Goal: Information Seeking & Learning: Compare options

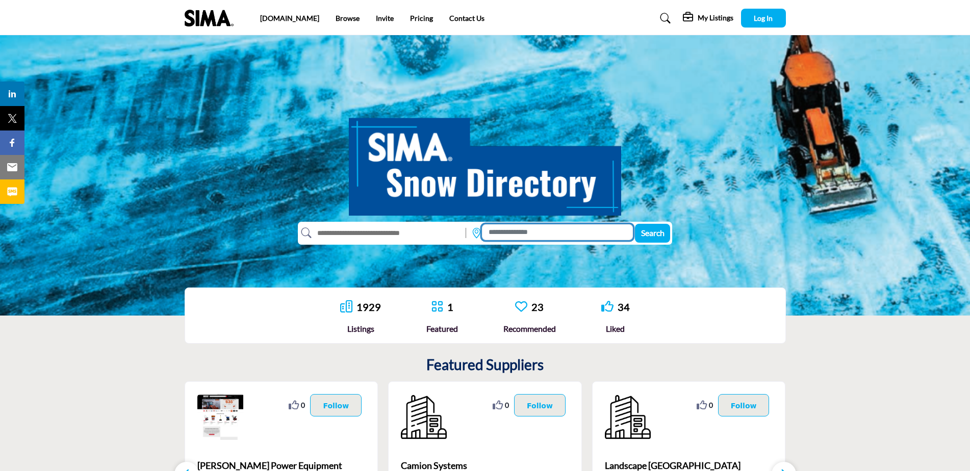
click at [541, 235] on input at bounding box center [557, 232] width 151 height 16
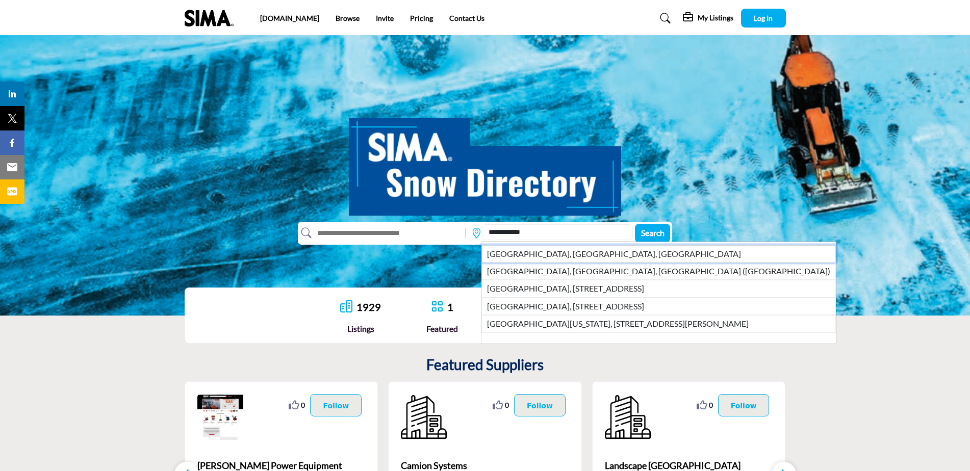
click at [520, 255] on li "Glenwood, IL, USA" at bounding box center [659, 253] width 355 height 17
type input "**********"
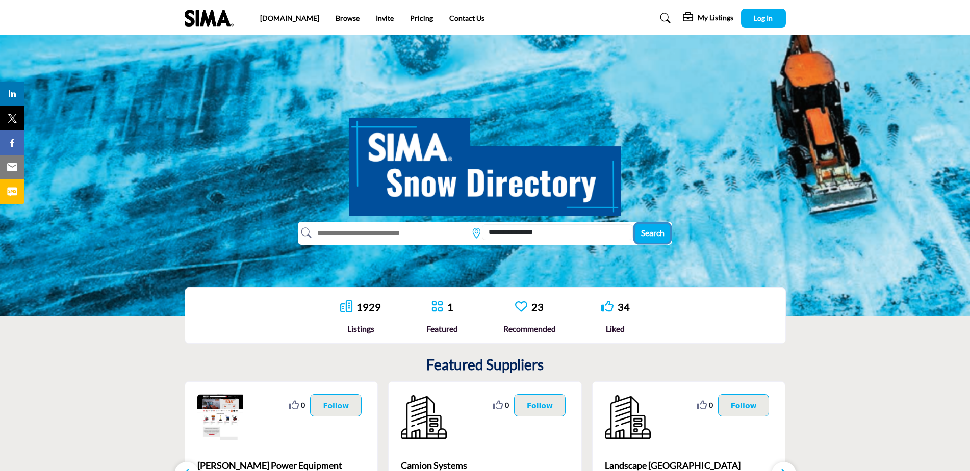
click at [655, 231] on span "Search" at bounding box center [652, 233] width 23 height 10
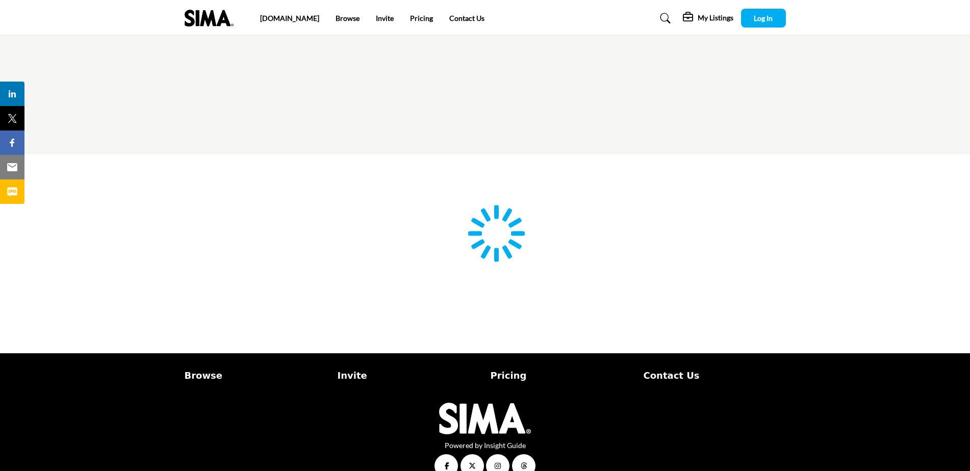
type input "**********"
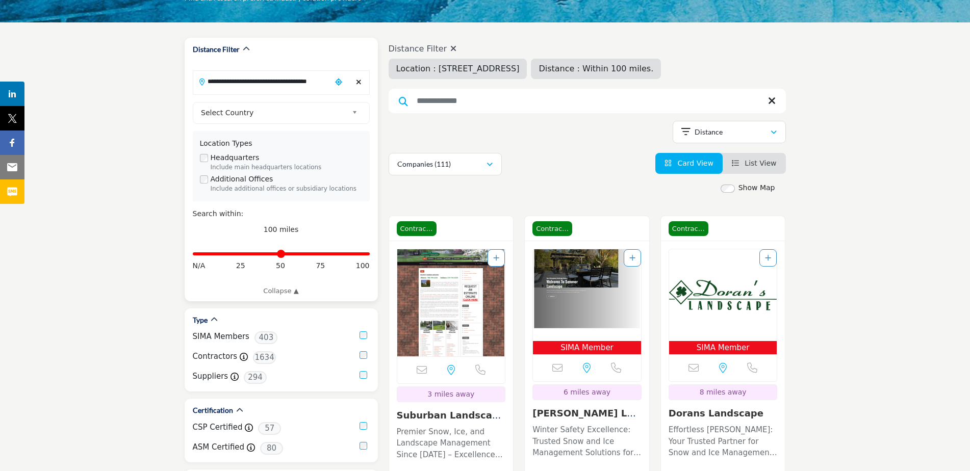
scroll to position [153, 0]
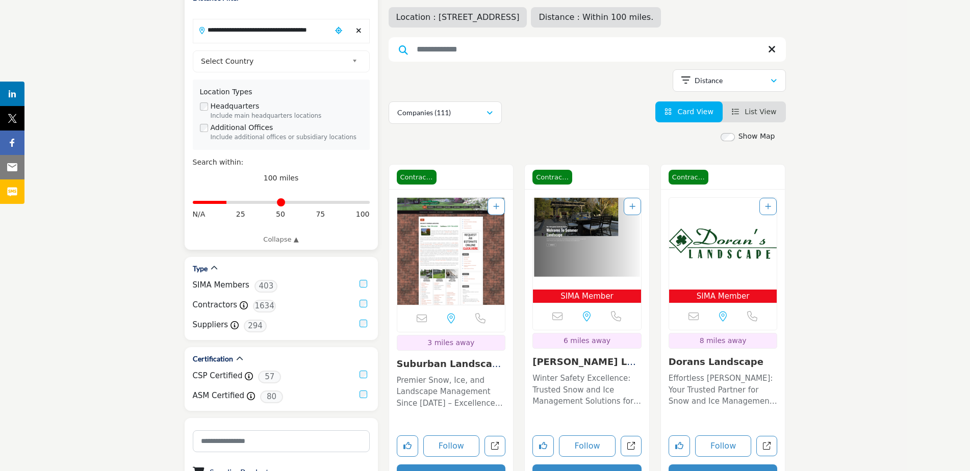
drag, startPoint x: 366, startPoint y: 204, endPoint x: 229, endPoint y: 216, distance: 137.7
click at [229, 204] on input "Distance in miles" at bounding box center [281, 202] width 177 height 2
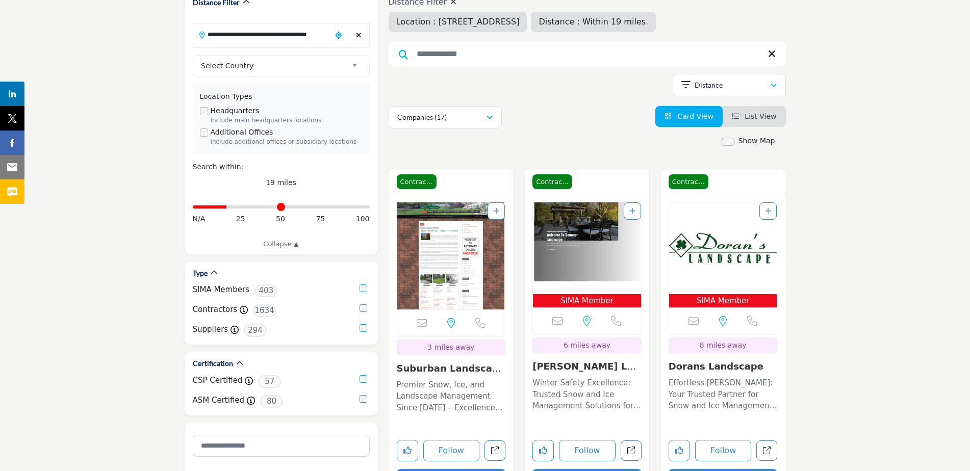
scroll to position [153, 0]
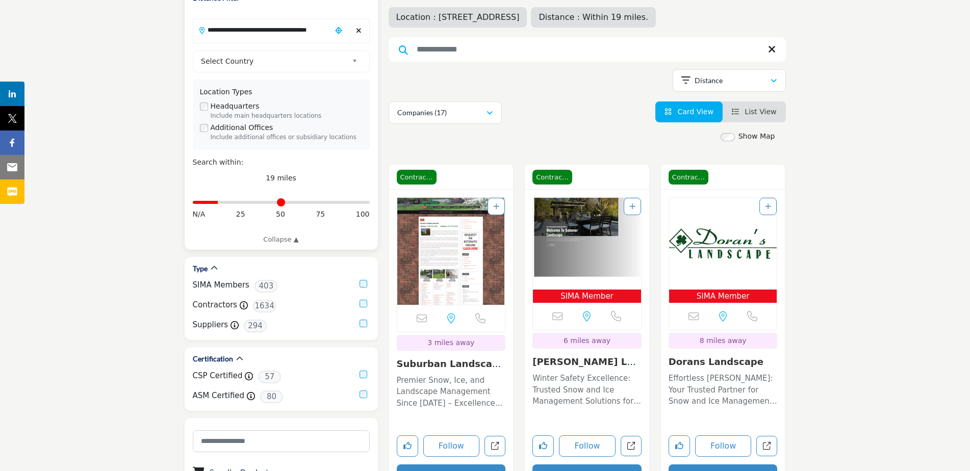
drag, startPoint x: 227, startPoint y: 205, endPoint x: 221, endPoint y: 207, distance: 7.1
type input "**"
click at [221, 204] on input "Distance in miles" at bounding box center [281, 202] width 177 height 2
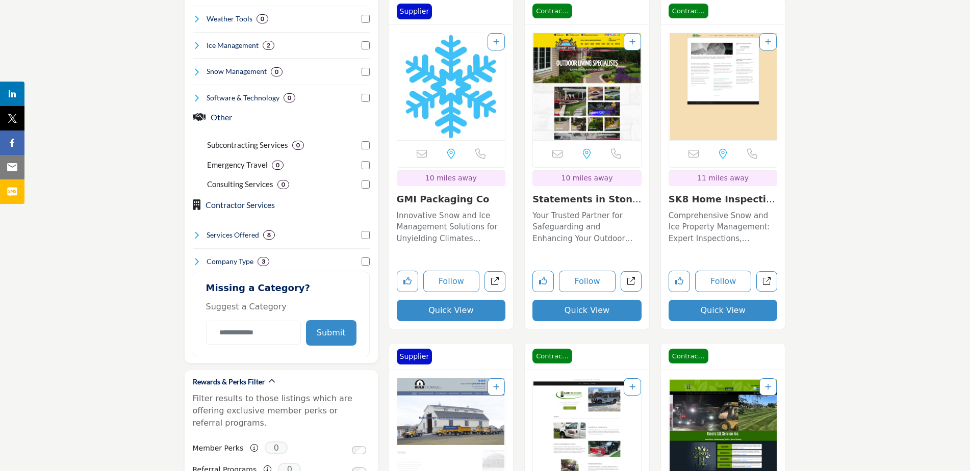
scroll to position [714, 0]
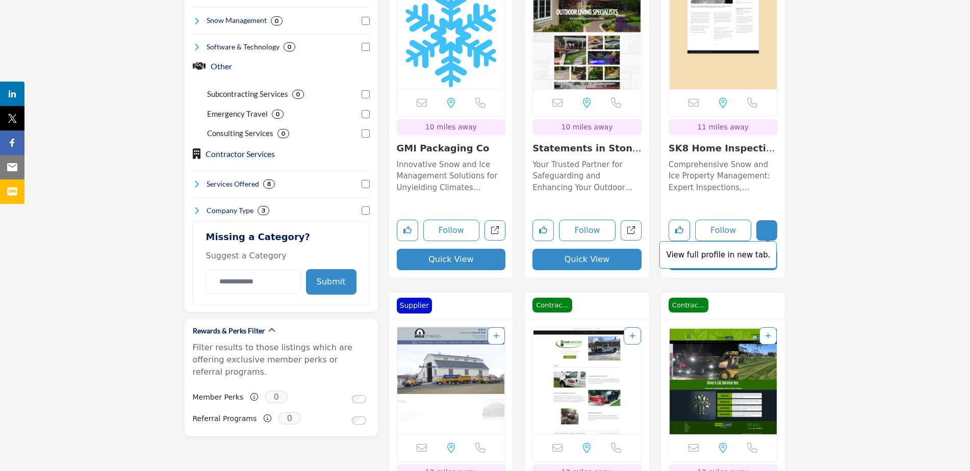
click at [771, 237] on link "View full profile in new tab." at bounding box center [766, 230] width 21 height 21
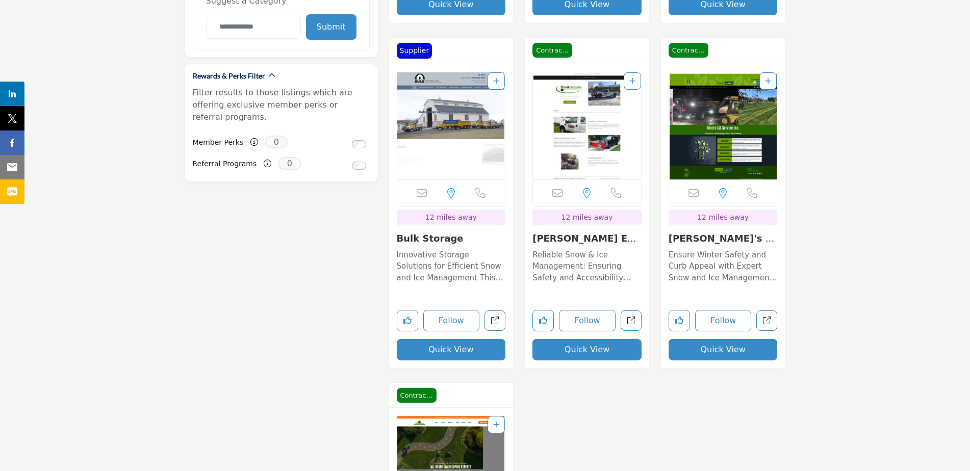
scroll to position [1020, 0]
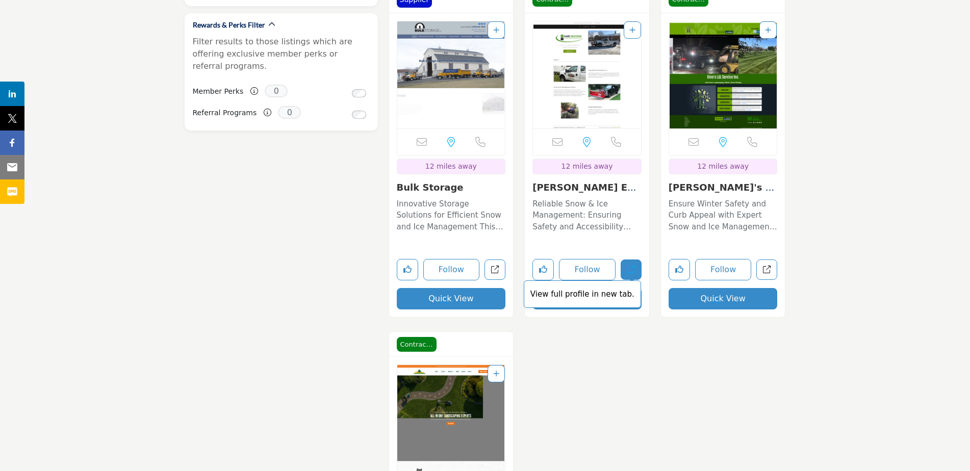
click at [628, 273] on icon "Open casey-brothers-enterprises-inc in new tab" at bounding box center [631, 270] width 8 height 8
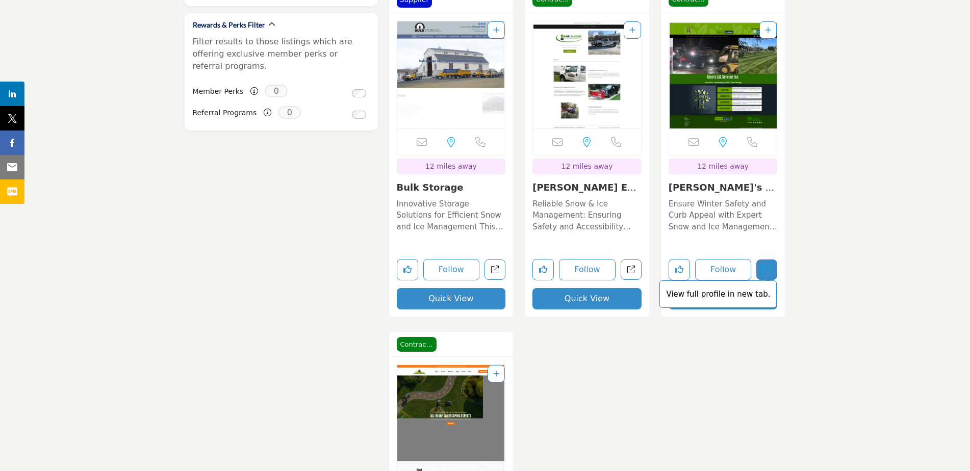
click at [771, 270] on icon "Open ginos-llservice-inc in new tab" at bounding box center [767, 270] width 8 height 8
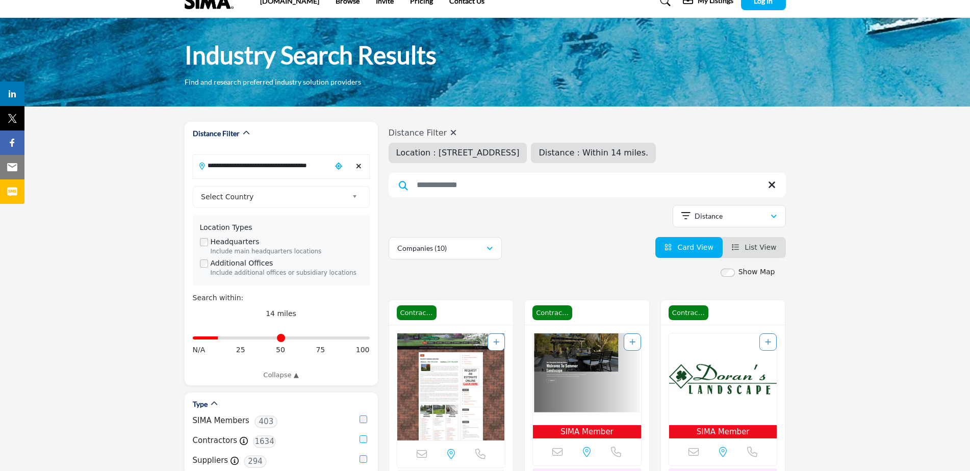
scroll to position [0, 0]
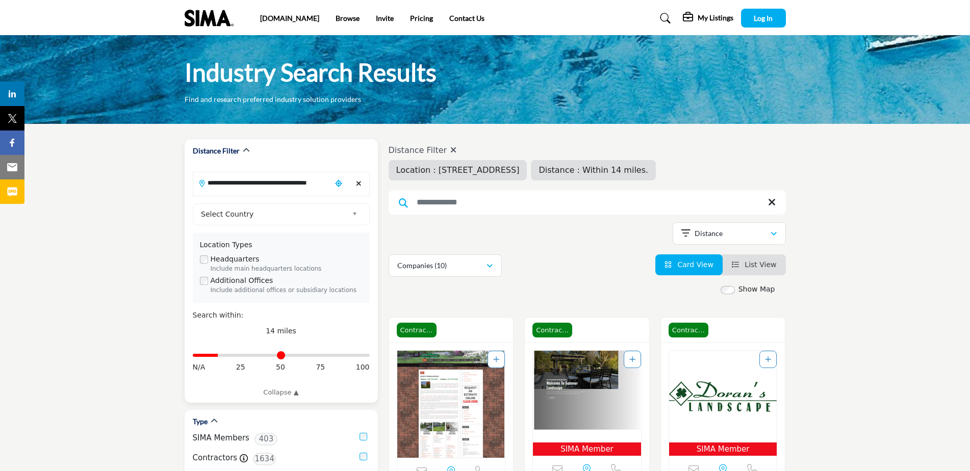
click at [283, 180] on input "**********" at bounding box center [262, 183] width 138 height 20
click at [276, 183] on input "**********" at bounding box center [262, 183] width 138 height 20
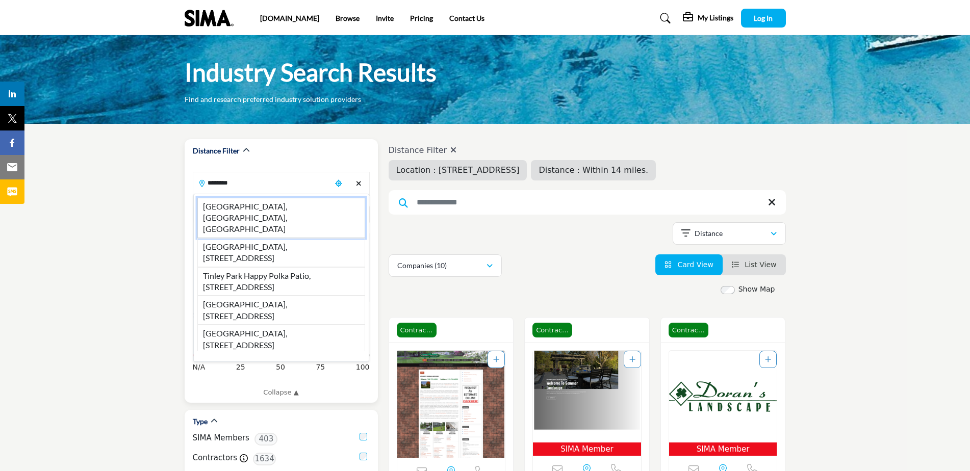
click at [251, 207] on li "Tinley Park, IL, USA" at bounding box center [281, 218] width 168 height 40
type input "**********"
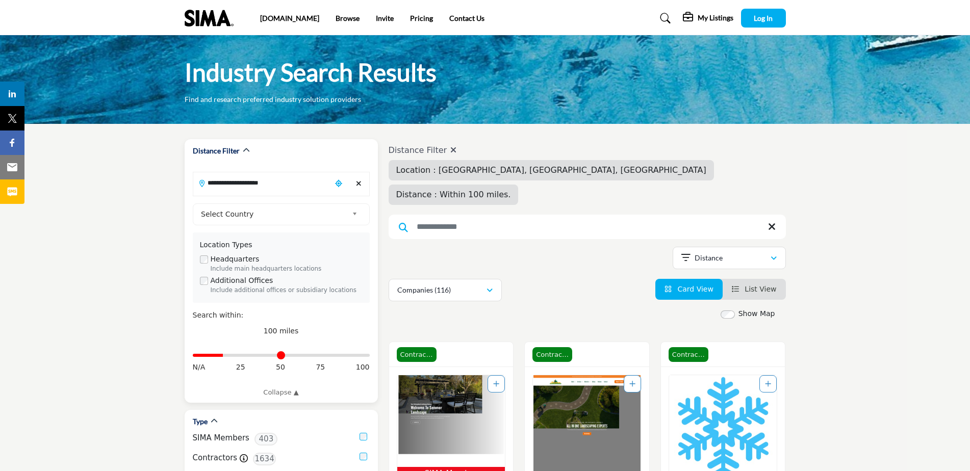
drag, startPoint x: 363, startPoint y: 357, endPoint x: 225, endPoint y: 366, distance: 138.0
type input "**"
click at [225, 357] on input "Distance in miles" at bounding box center [281, 356] width 177 height 2
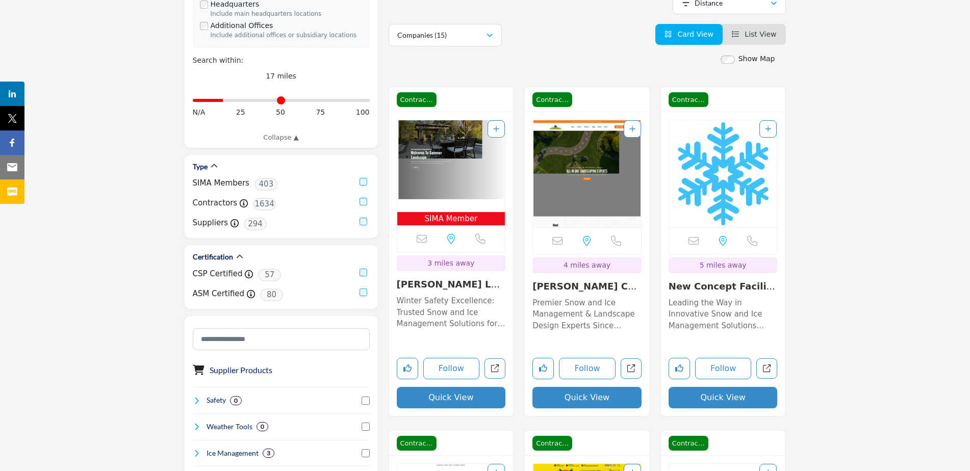
scroll to position [306, 0]
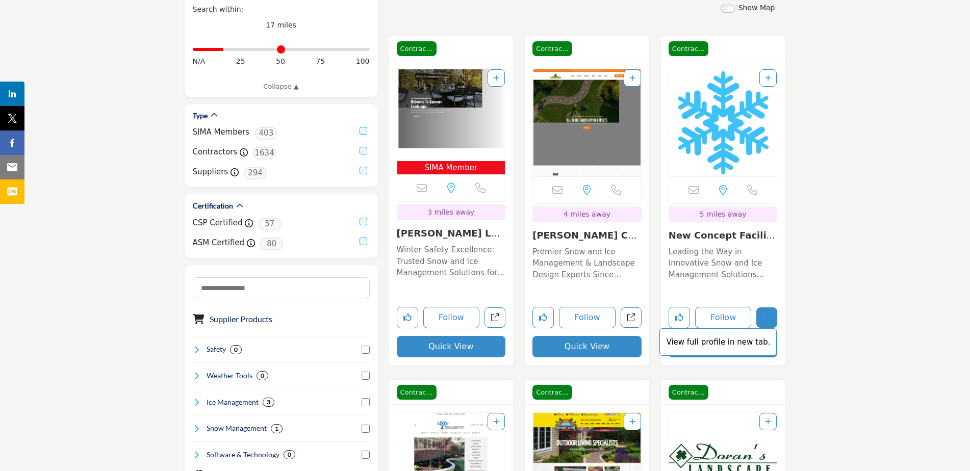
click at [765, 314] on icon "Open new-concept-facility-solutions in new tab" at bounding box center [767, 318] width 8 height 8
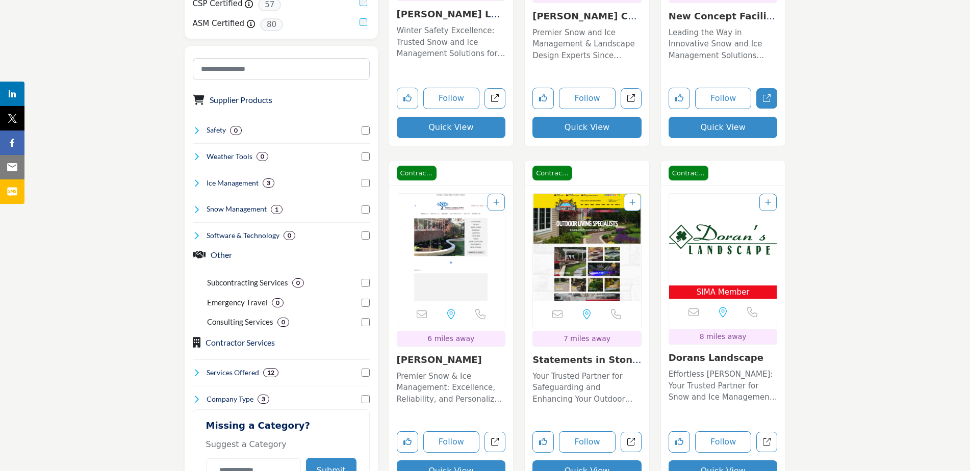
scroll to position [561, 0]
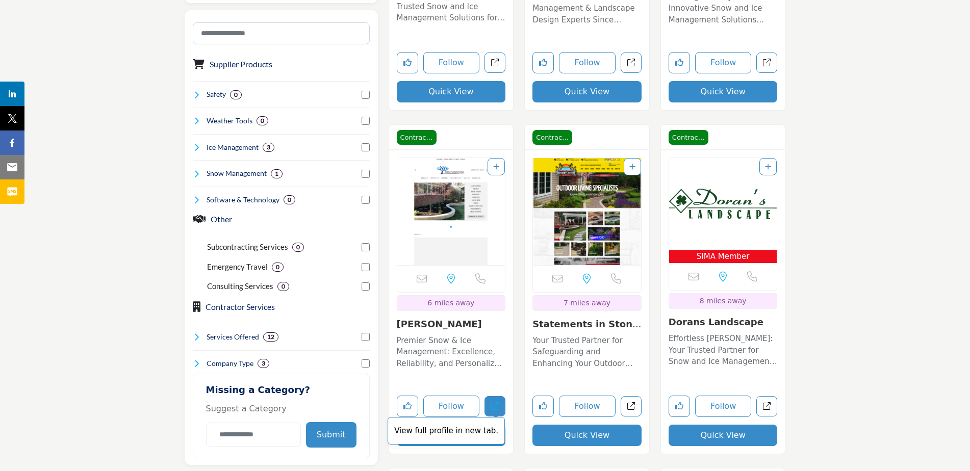
click at [501, 396] on link "View full profile in new tab." at bounding box center [495, 406] width 21 height 21
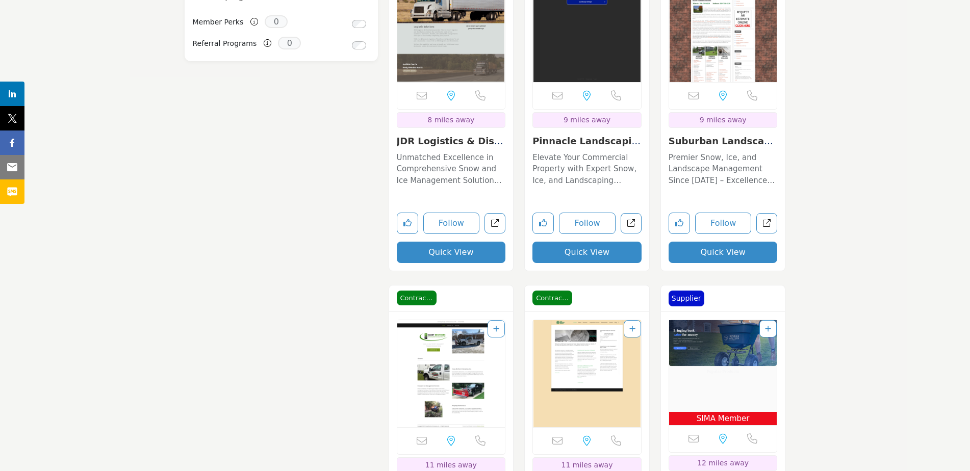
scroll to position [1071, 0]
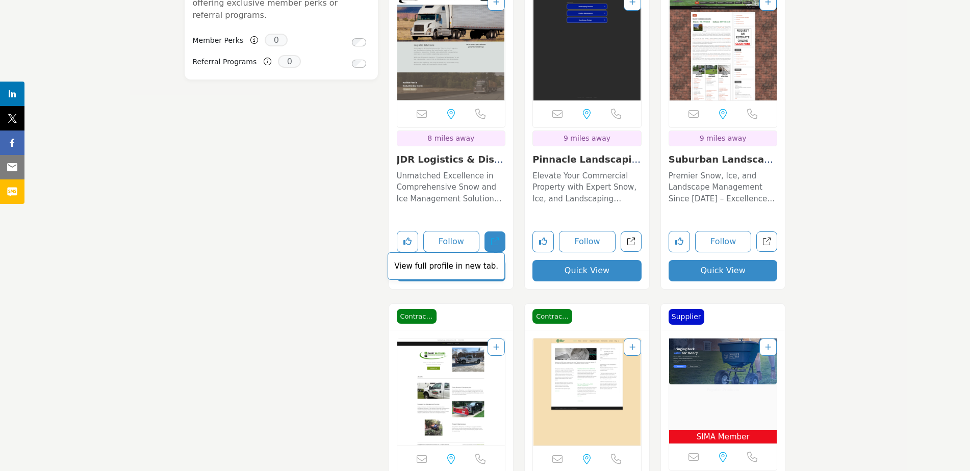
click at [495, 238] on icon "Open jdr-logistics-distribution in new tab" at bounding box center [495, 242] width 8 height 8
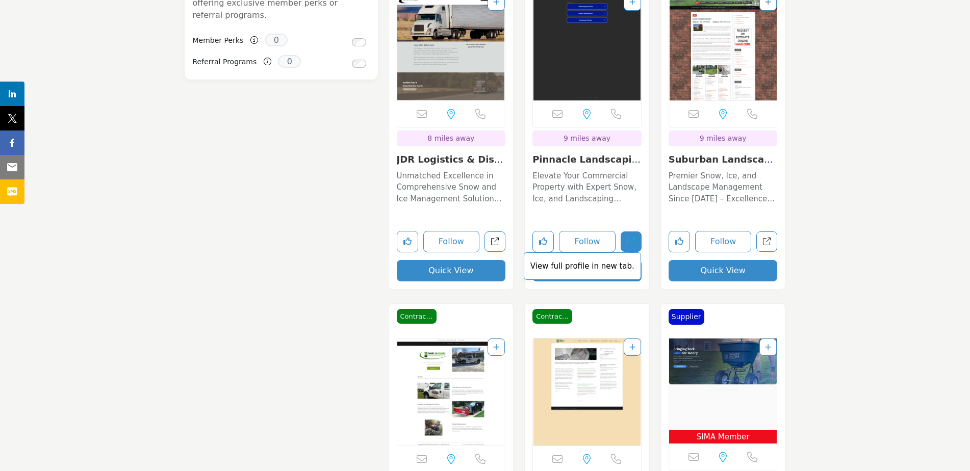
click at [631, 238] on icon "Open pinnacle-landscaping-lawn-management-inc in new tab" at bounding box center [631, 242] width 8 height 8
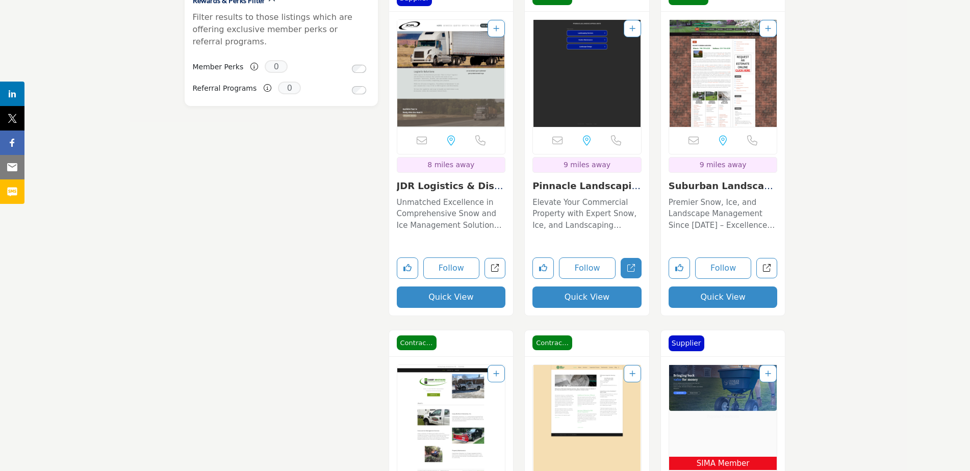
scroll to position [1020, 0]
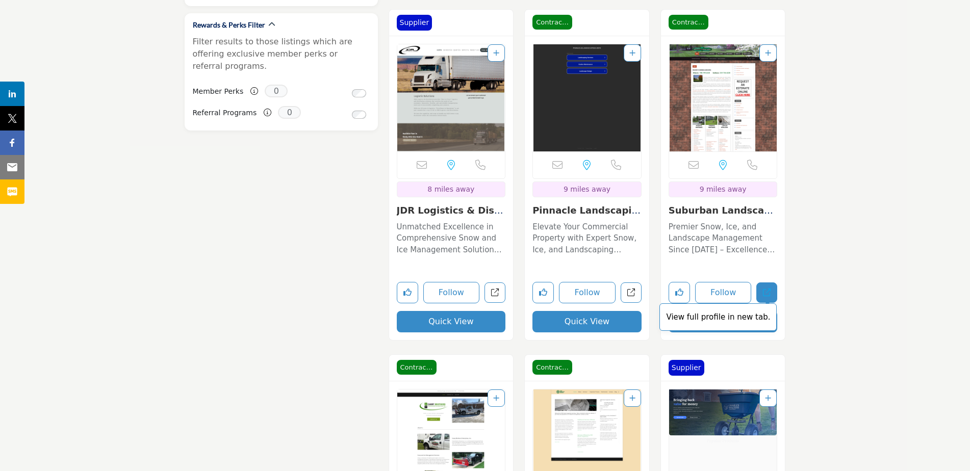
click at [767, 289] on icon "Open suburban-landscaping-chicago-heights-il in new tab" at bounding box center [767, 293] width 8 height 8
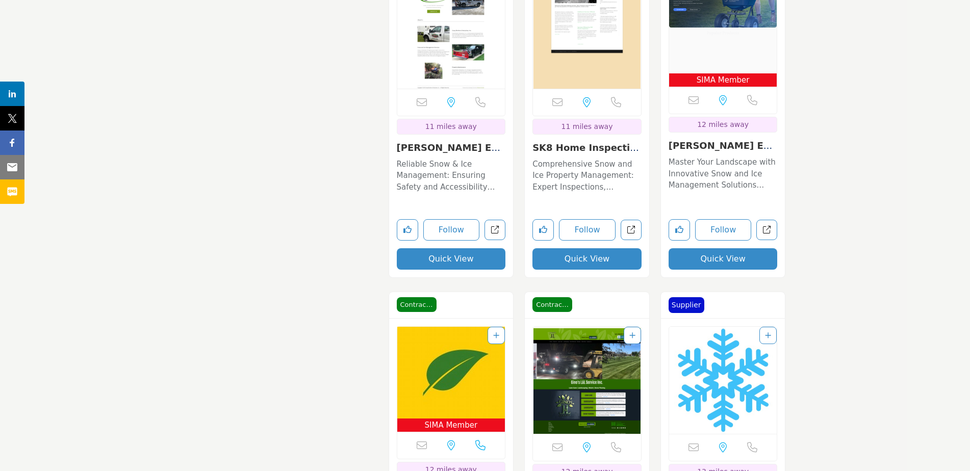
scroll to position [1377, 0]
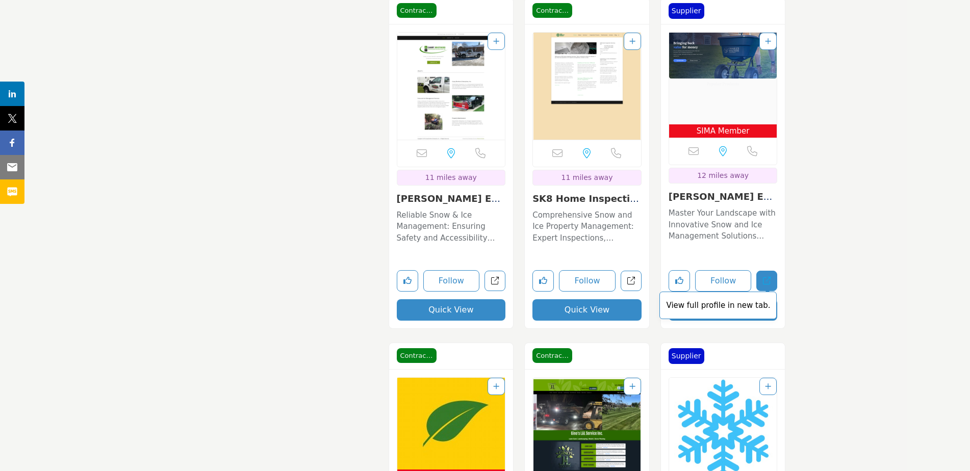
click at [769, 271] on link "View full profile in new tab." at bounding box center [766, 281] width 21 height 21
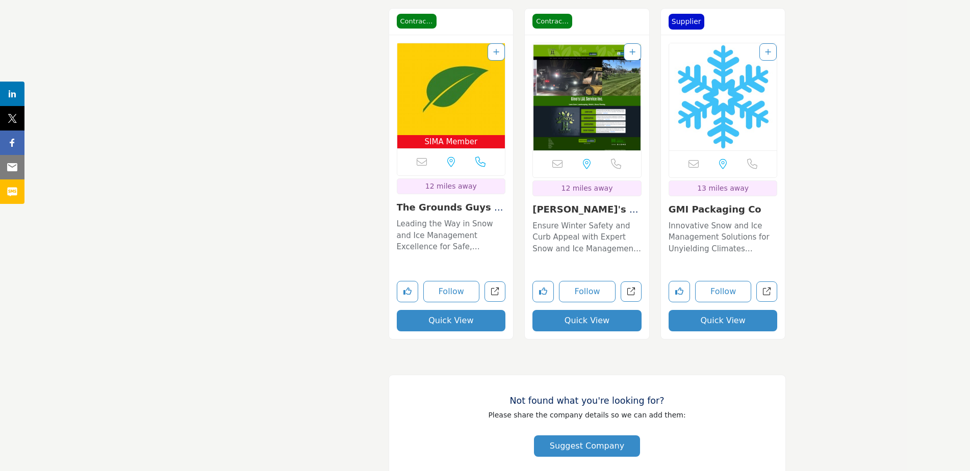
scroll to position [1734, 0]
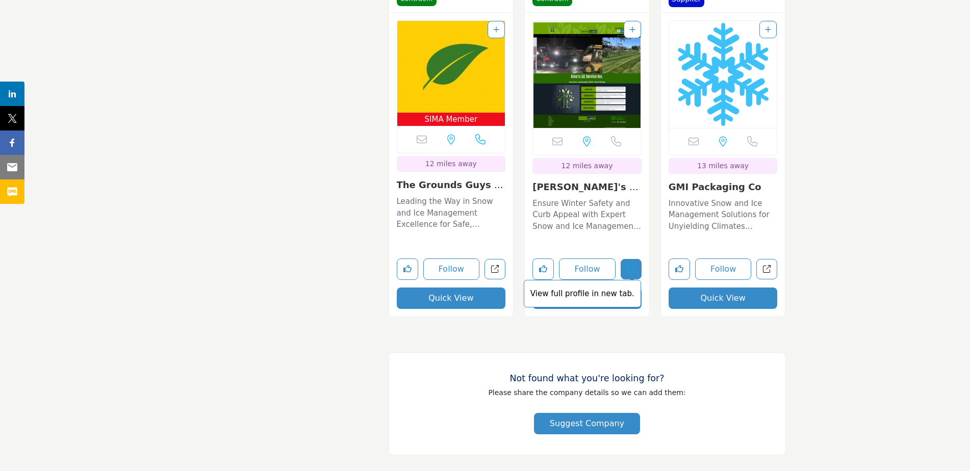
click at [635, 265] on icon "Open ginos-llservice-inc in new tab" at bounding box center [631, 269] width 8 height 8
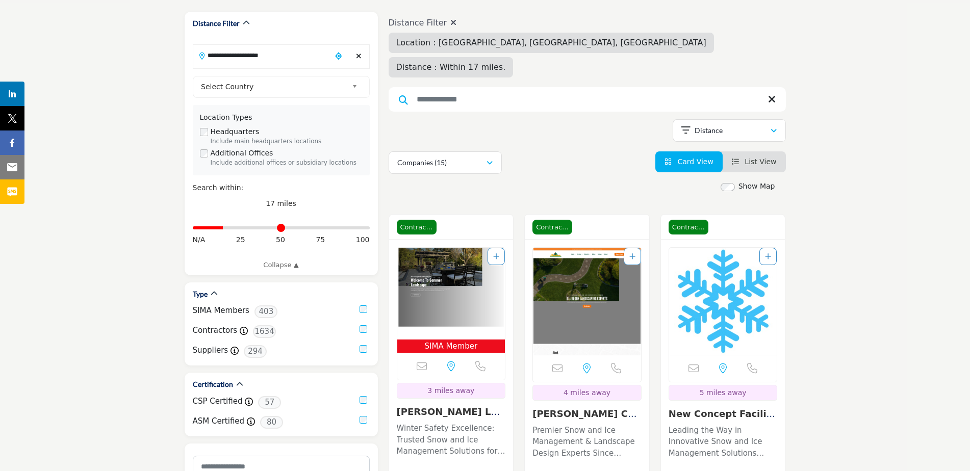
scroll to position [51, 0]
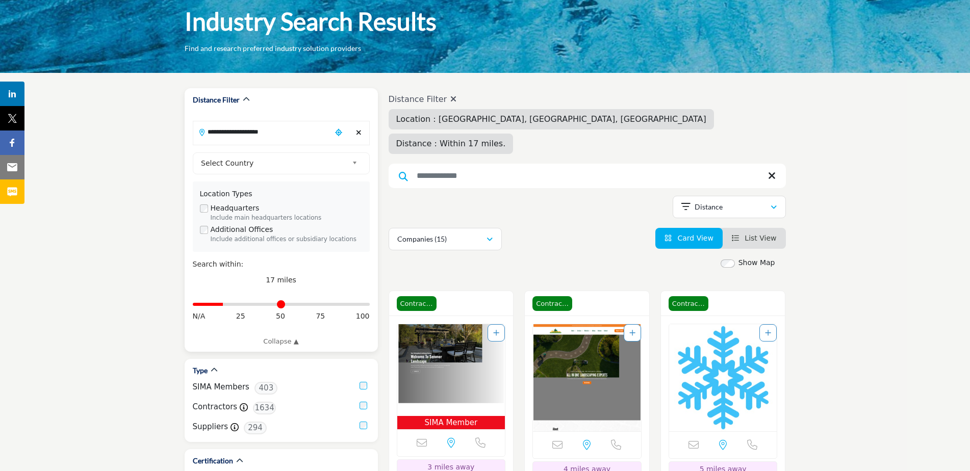
drag, startPoint x: 285, startPoint y: 131, endPoint x: 195, endPoint y: 116, distance: 91.1
click at [195, 116] on div "**********" at bounding box center [281, 220] width 193 height 264
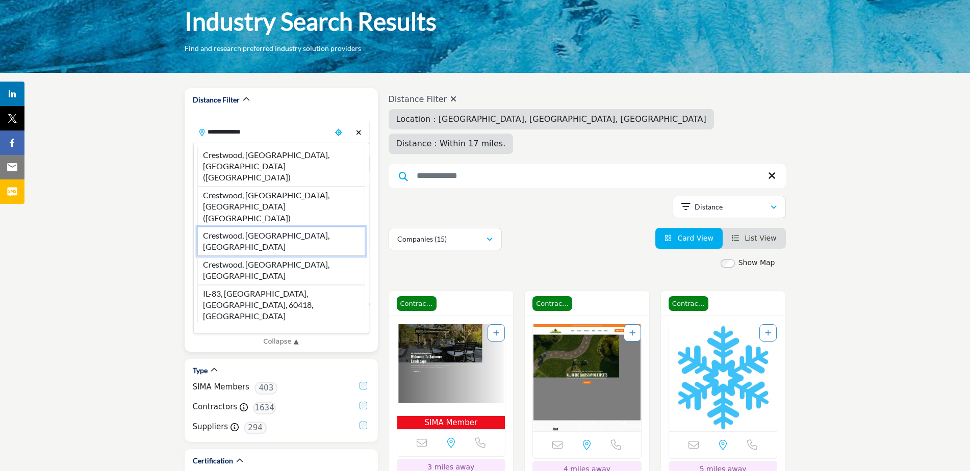
click at [282, 227] on li "Crestwood, IL, USA" at bounding box center [281, 241] width 168 height 29
type input "**********"
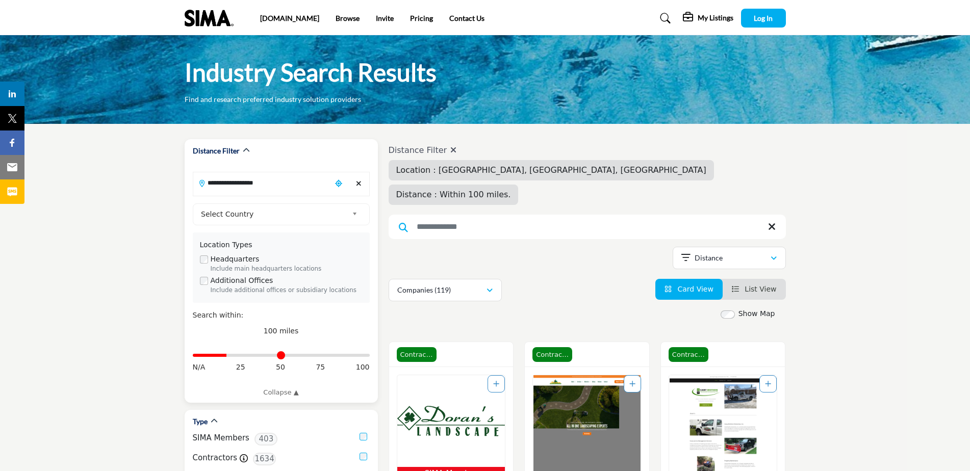
drag, startPoint x: 363, startPoint y: 357, endPoint x: 228, endPoint y: 369, distance: 135.7
type input "**"
click at [228, 357] on input "Distance in miles" at bounding box center [281, 356] width 177 height 2
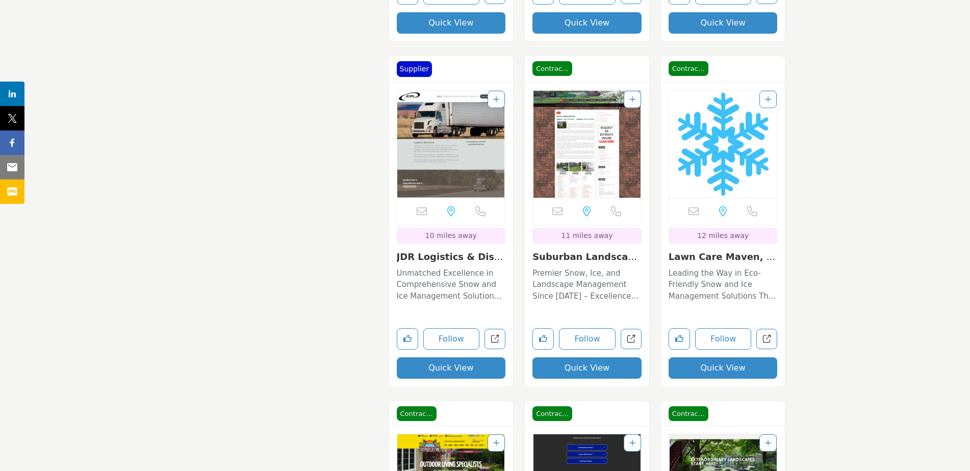
scroll to position [1326, 0]
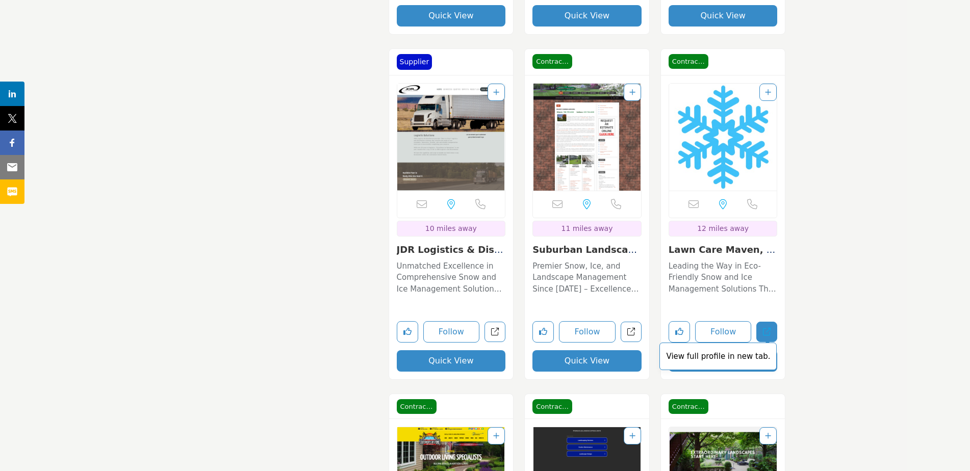
click at [769, 328] on icon "Open lawn-care-maven-llc in new tab" at bounding box center [767, 332] width 8 height 8
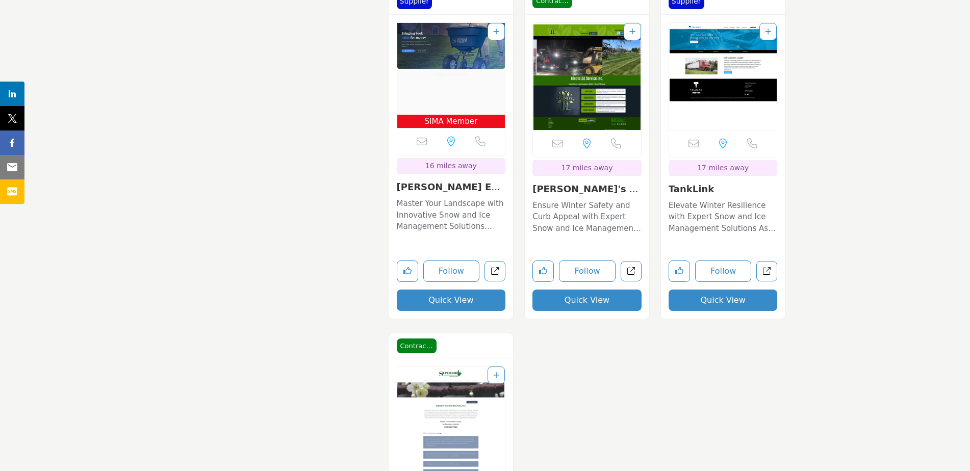
scroll to position [2091, 0]
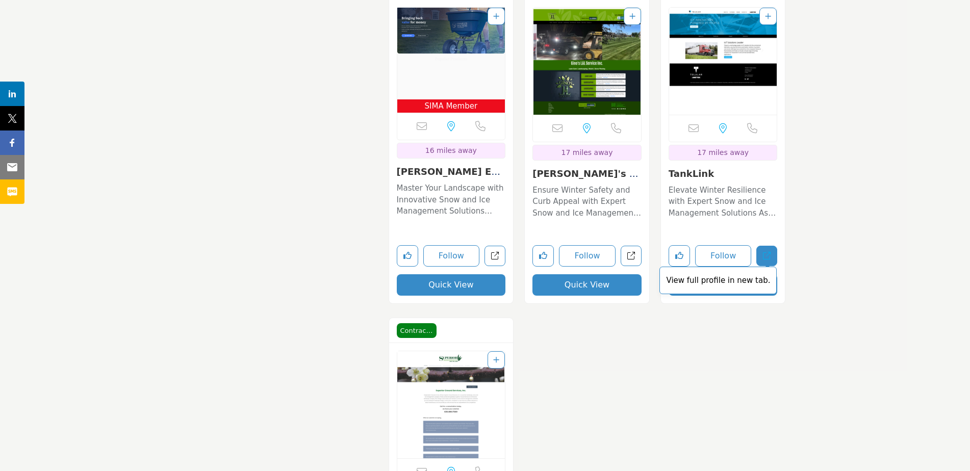
click at [769, 267] on span "View full profile in new tab." at bounding box center [718, 281] width 117 height 28
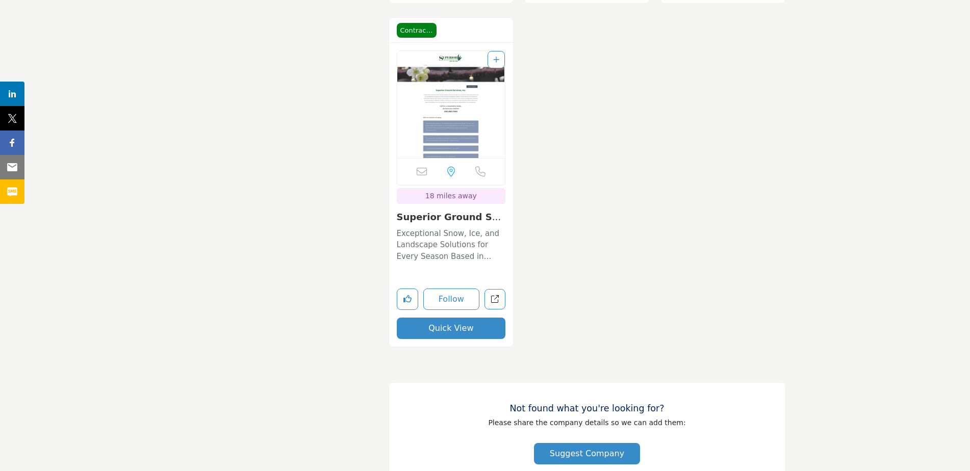
scroll to position [2397, 0]
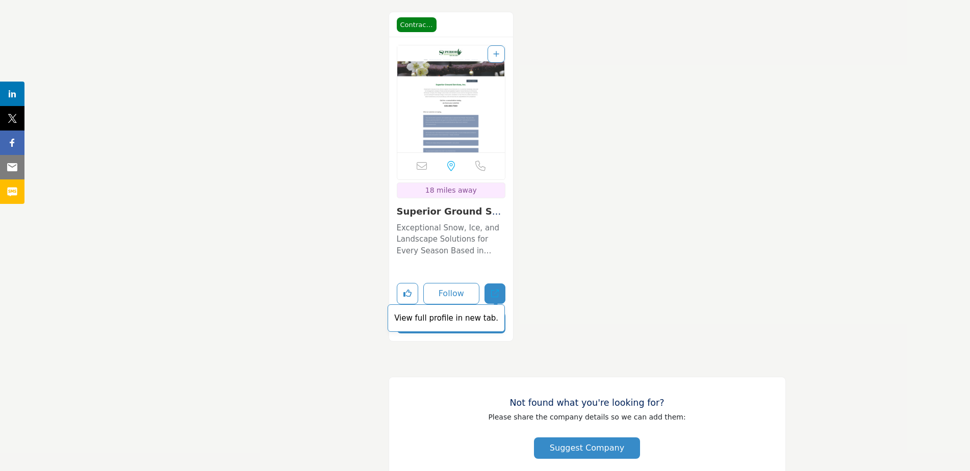
click at [497, 284] on link "View full profile in new tab." at bounding box center [495, 294] width 21 height 21
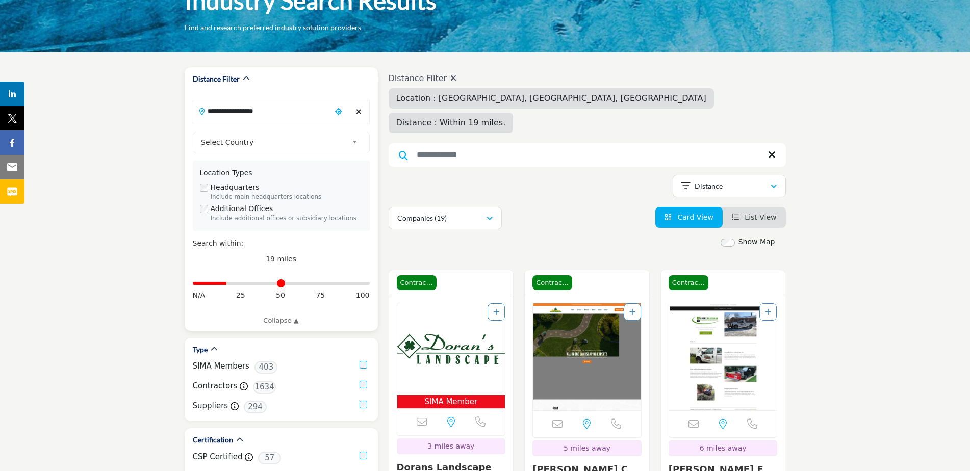
scroll to position [0, 0]
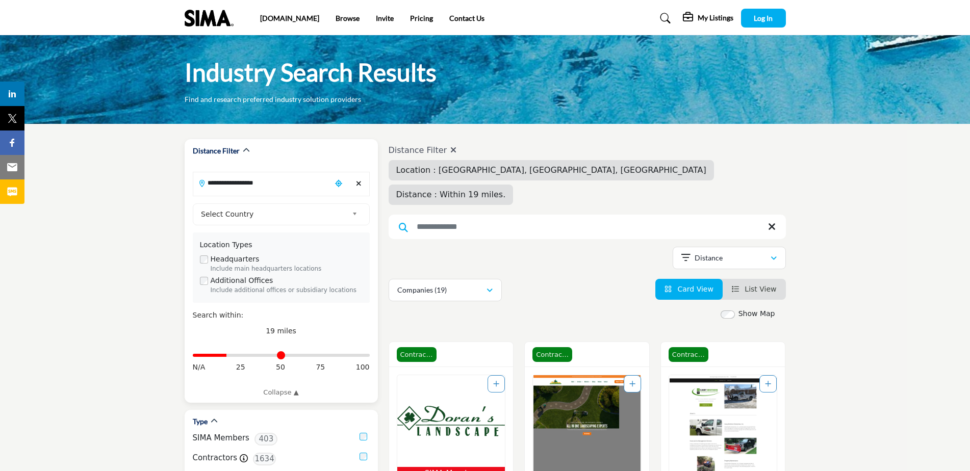
click at [220, 183] on input "**********" at bounding box center [262, 183] width 138 height 20
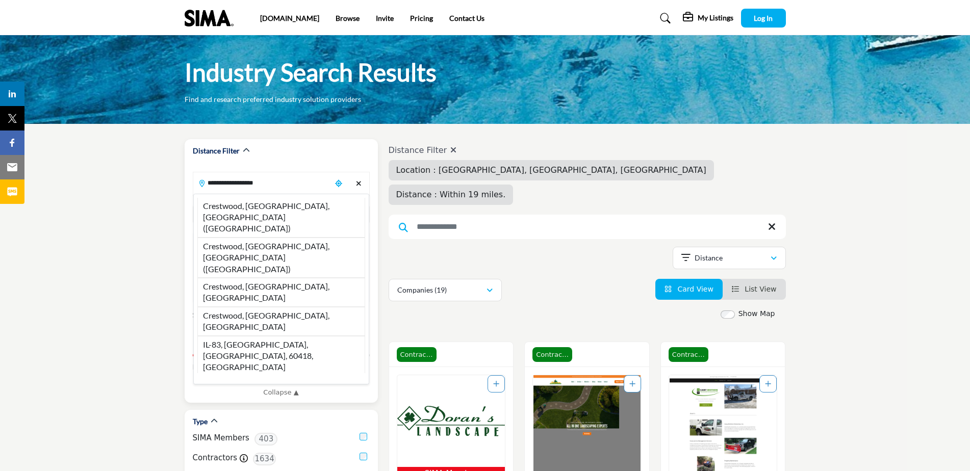
click at [220, 183] on input "**********" at bounding box center [262, 183] width 138 height 20
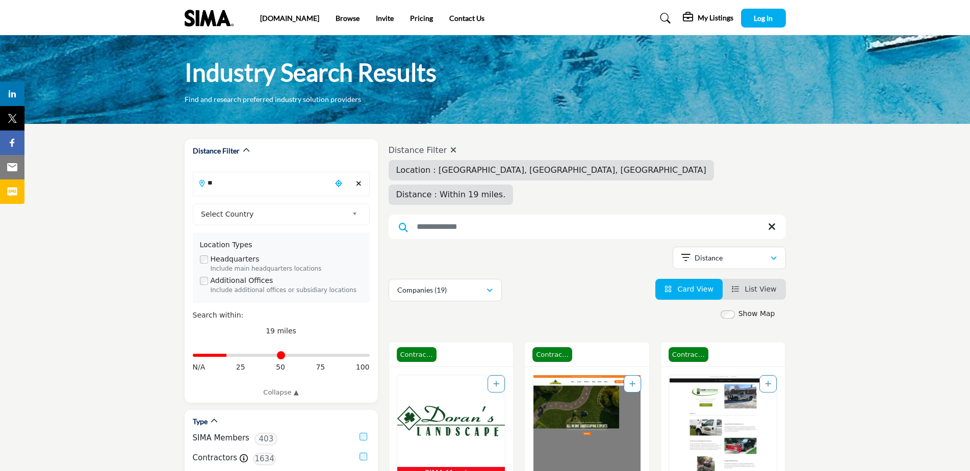
type input "*"
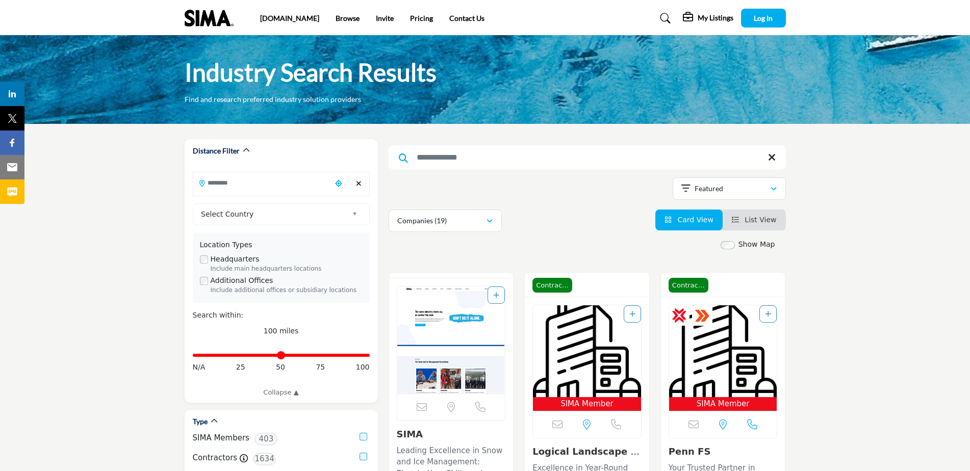
type input "***"
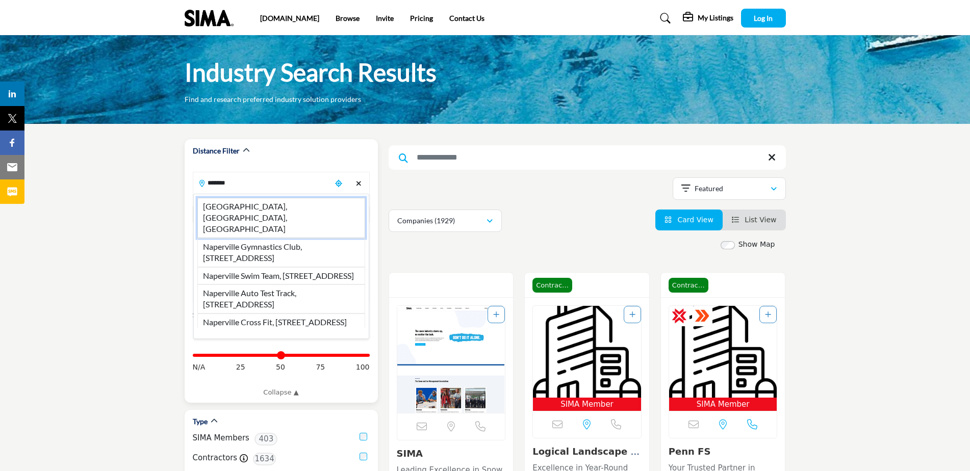
click at [238, 202] on li "Naperville, IL, USA" at bounding box center [281, 218] width 168 height 40
type input "**********"
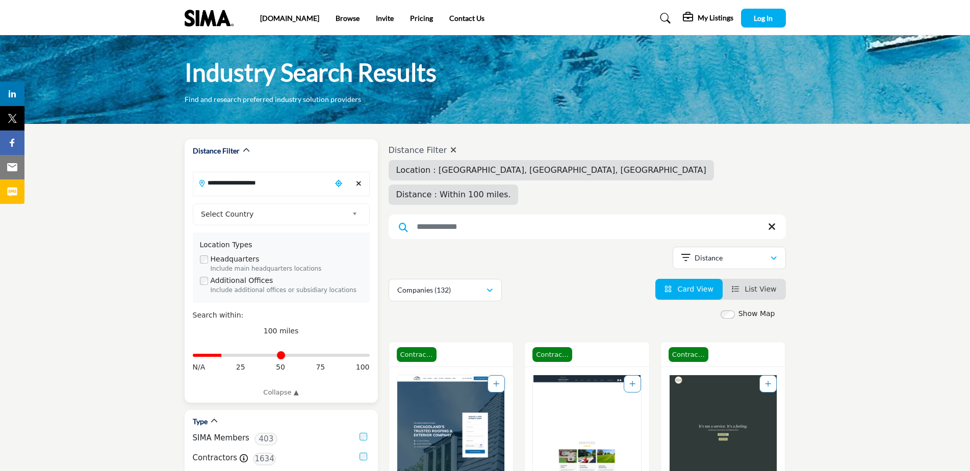
drag, startPoint x: 366, startPoint y: 358, endPoint x: 223, endPoint y: 362, distance: 142.9
type input "**"
click at [223, 357] on input "Distance in miles" at bounding box center [281, 356] width 177 height 2
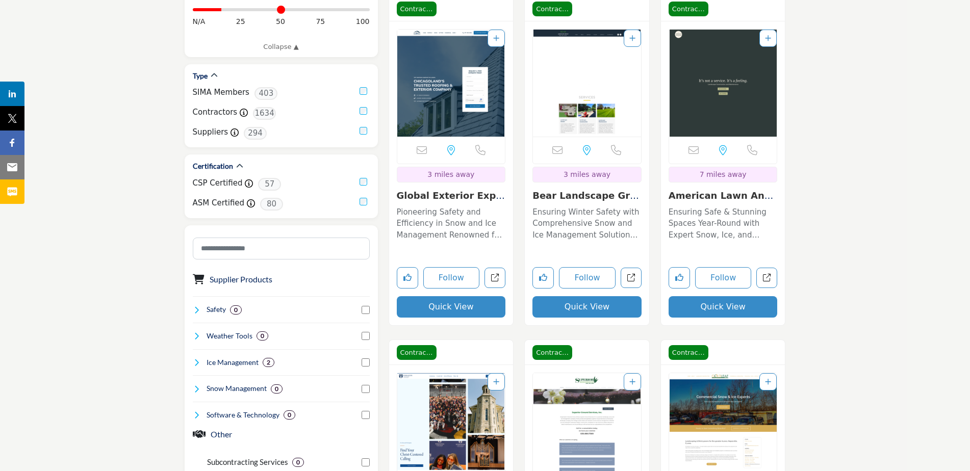
scroll to position [357, 0]
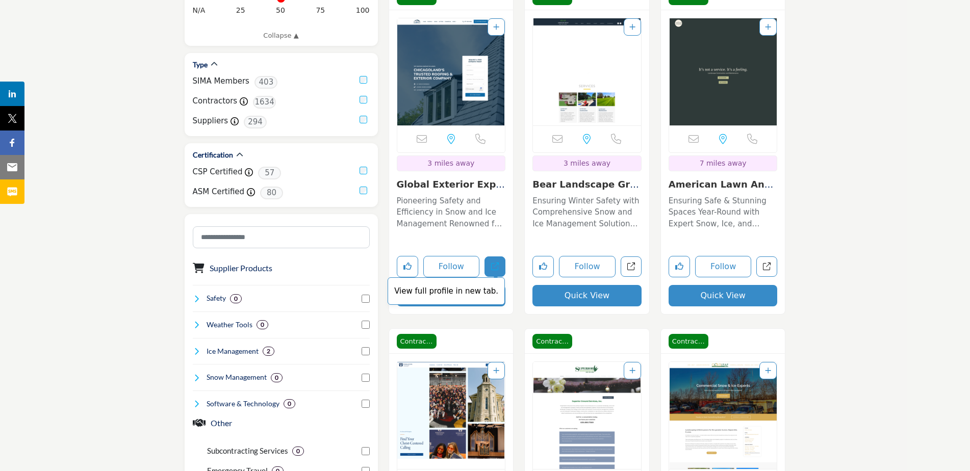
click at [500, 257] on link "View full profile in new tab." at bounding box center [495, 267] width 21 height 21
click at [586, 285] on button "Quick View" at bounding box center [587, 295] width 109 height 21
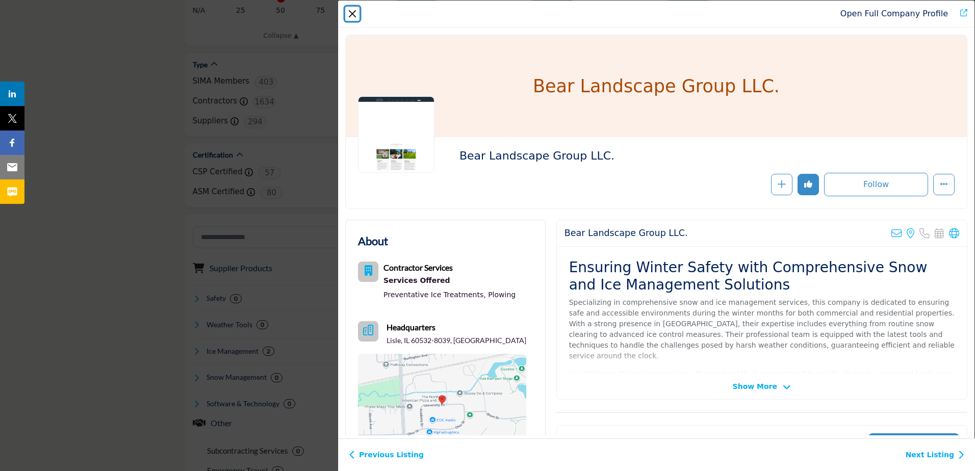
click at [349, 17] on button "Close" at bounding box center [352, 14] width 14 height 14
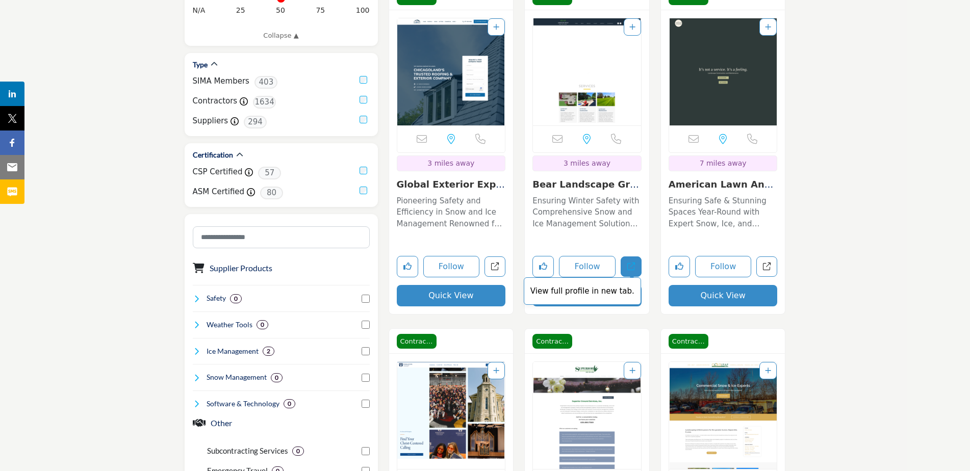
click at [629, 263] on icon "Open bear-landscape-group-llc in new tab" at bounding box center [631, 267] width 8 height 8
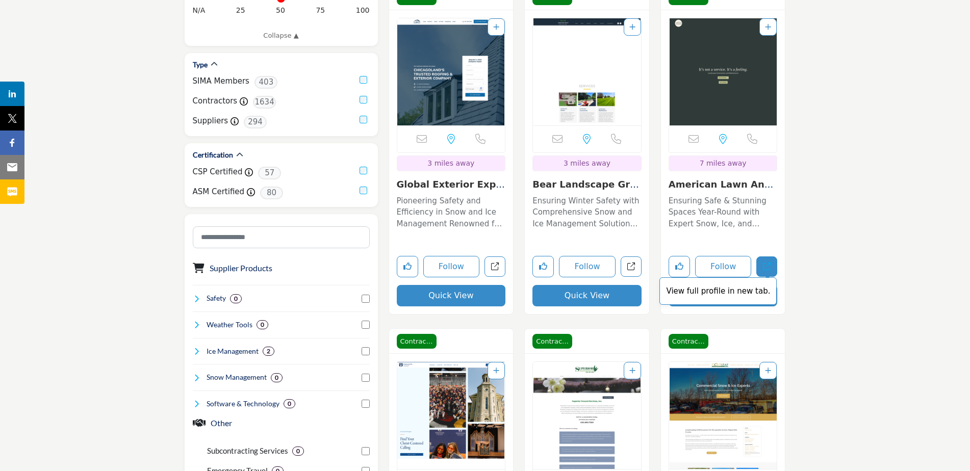
click at [763, 263] on icon "Open american-lawn-and-landscape-co in new tab" at bounding box center [767, 267] width 8 height 8
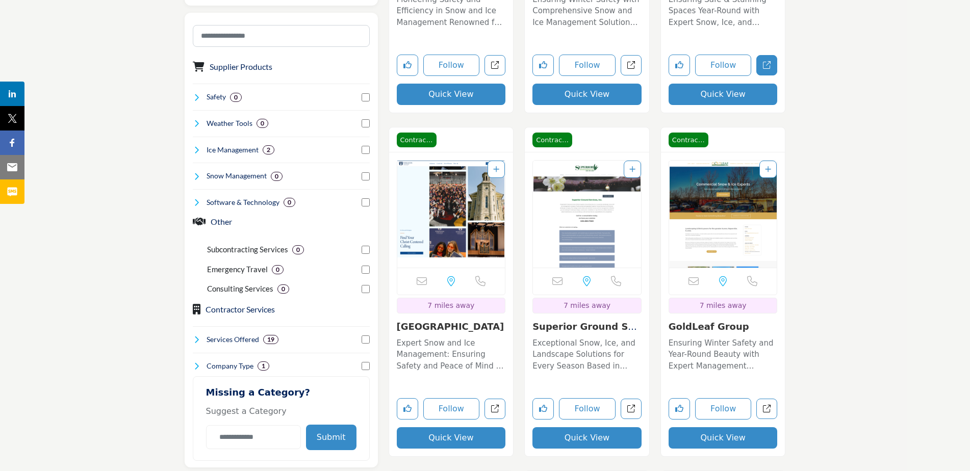
scroll to position [561, 0]
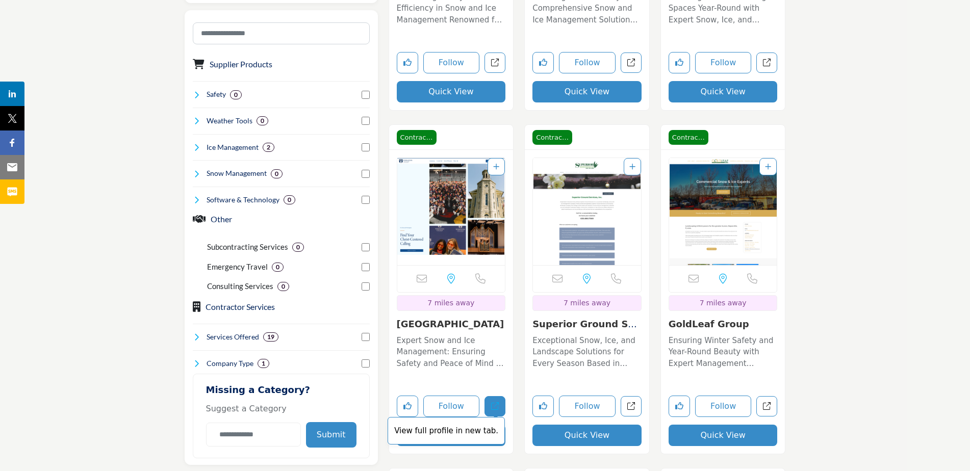
click at [491, 402] on icon "Open wheaton-college in new tab" at bounding box center [495, 406] width 8 height 8
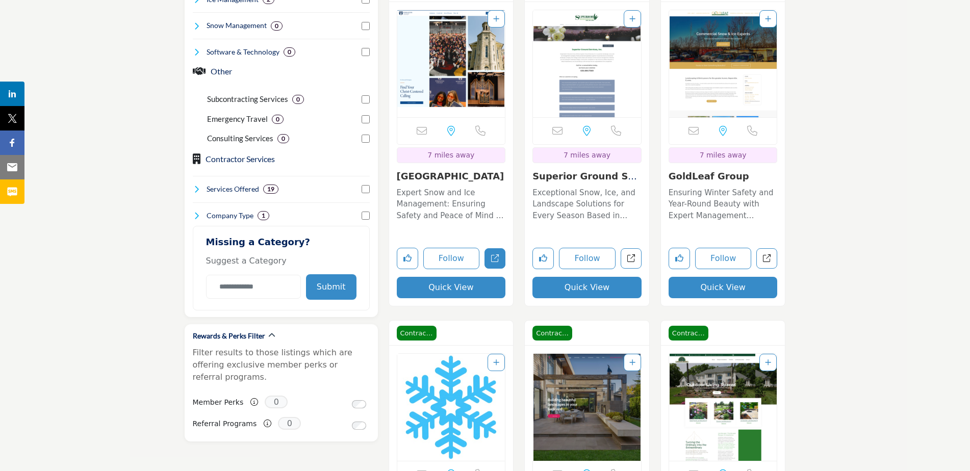
scroll to position [714, 0]
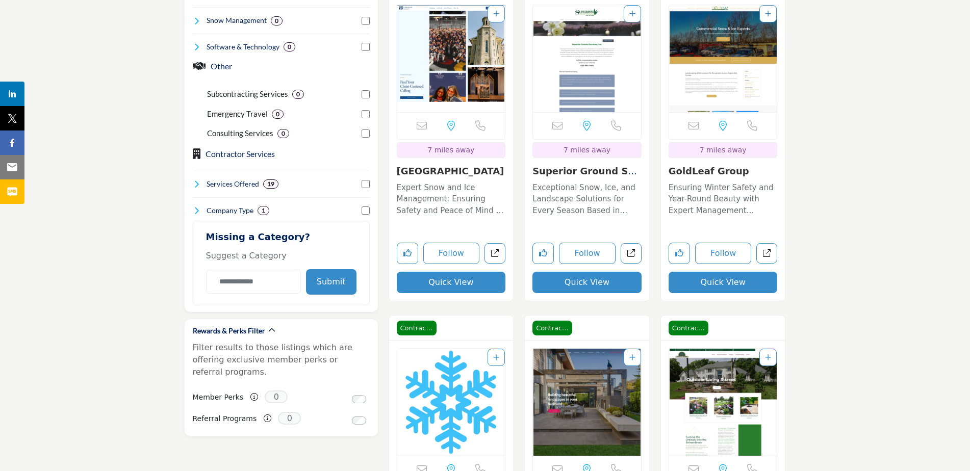
click at [719, 272] on button "Quick View" at bounding box center [723, 282] width 109 height 21
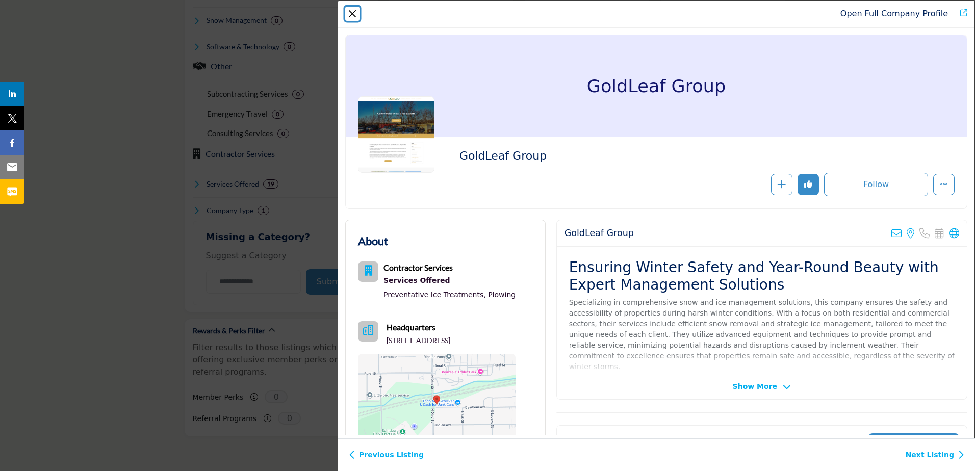
click at [350, 15] on button "Close" at bounding box center [352, 14] width 14 height 14
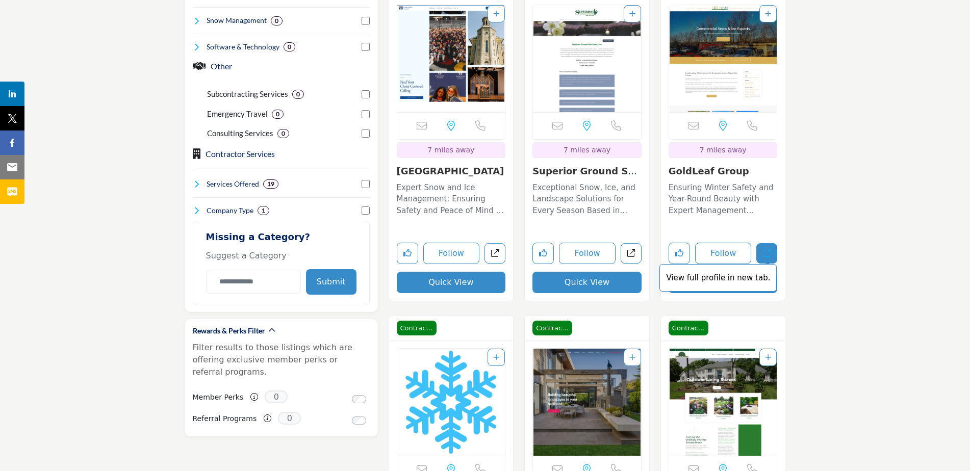
click at [765, 249] on icon "Open goldleaf-group in new tab" at bounding box center [767, 253] width 8 height 8
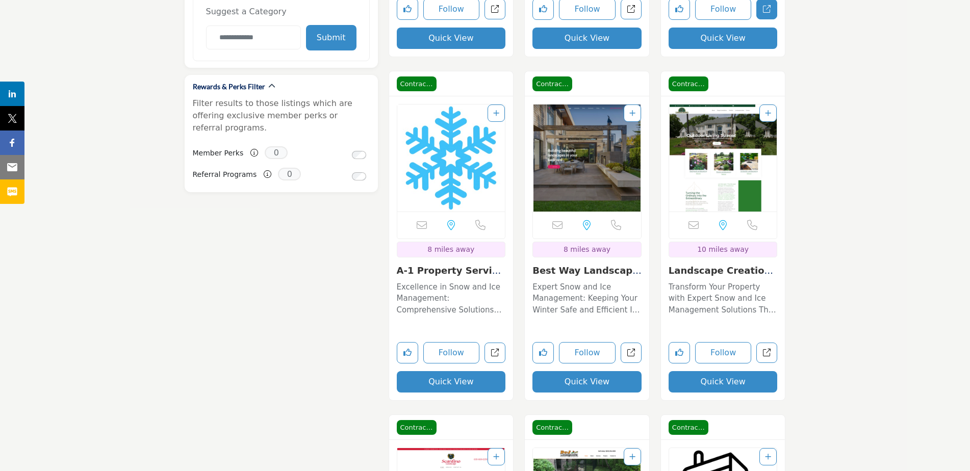
scroll to position [1020, 0]
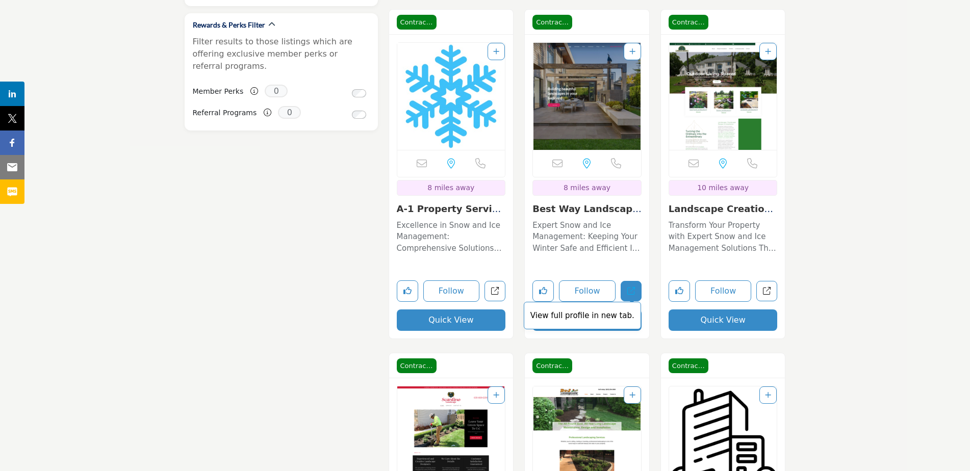
click at [634, 287] on icon "Open best-way-landscaping in new tab" at bounding box center [631, 291] width 8 height 8
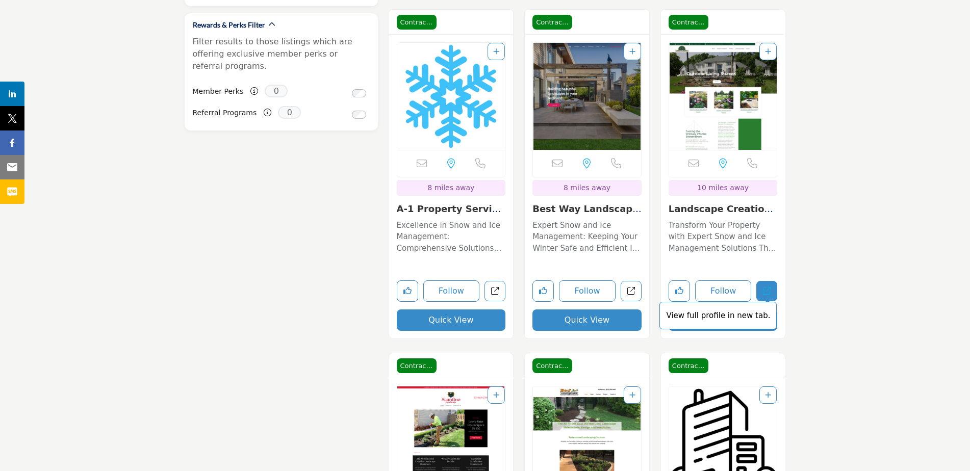
click at [767, 287] on icon "Open landscape-creations-inc in new tab" at bounding box center [767, 291] width 8 height 8
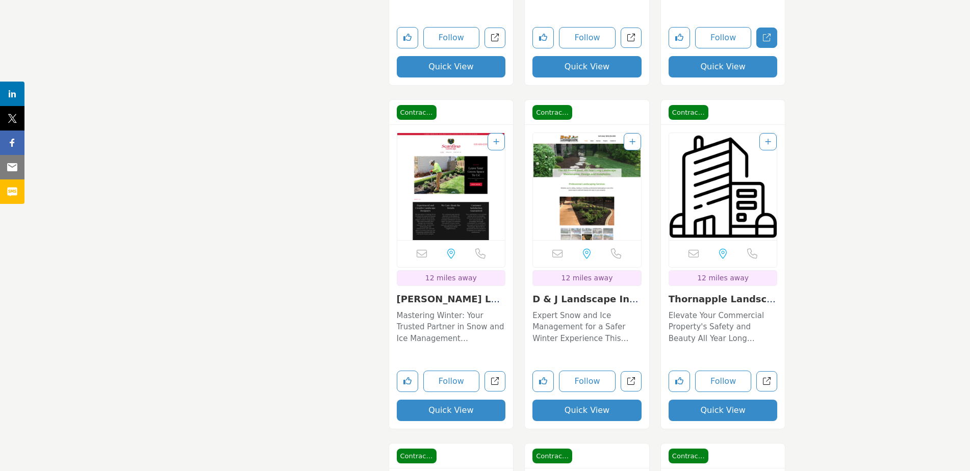
scroll to position [1275, 0]
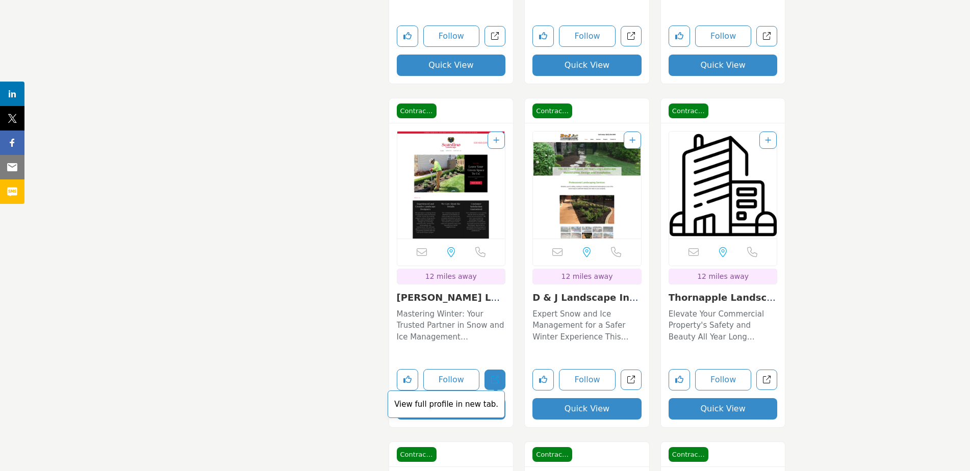
click at [496, 370] on link "View full profile in new tab." at bounding box center [495, 380] width 21 height 21
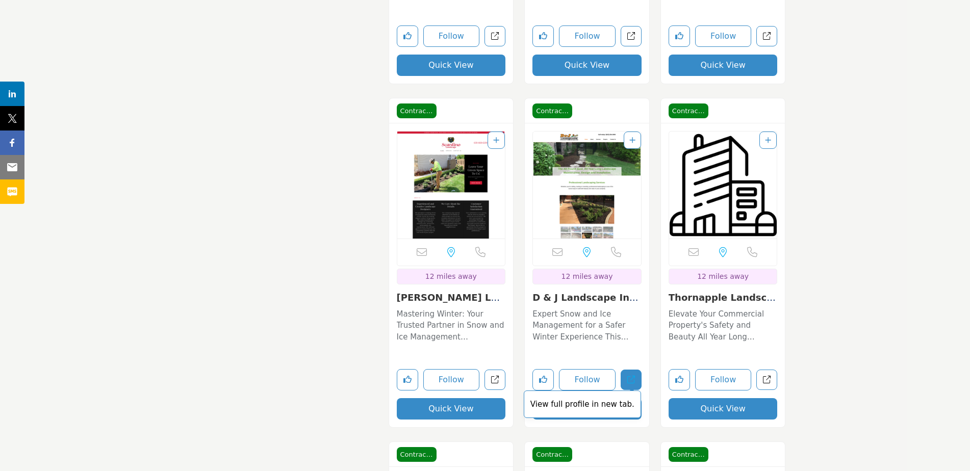
click at [630, 376] on icon "Open d-j-landscape-inc in new tab" at bounding box center [631, 380] width 8 height 8
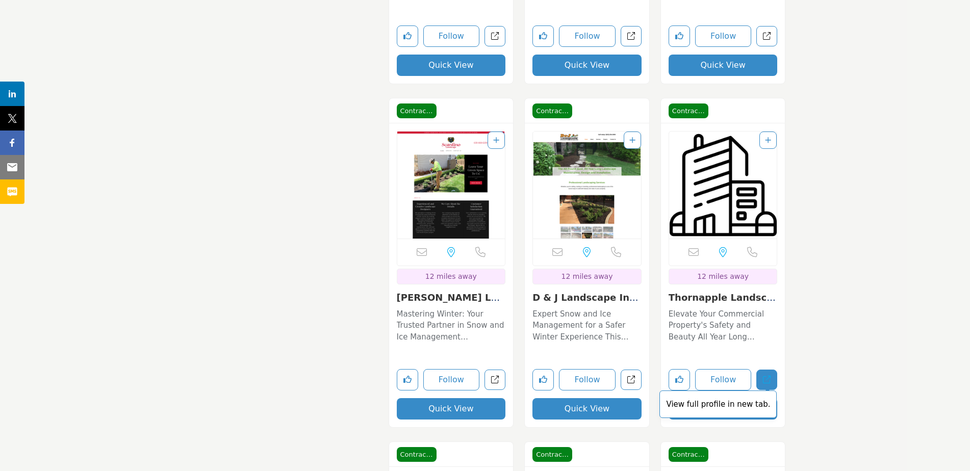
click at [765, 376] on icon "Open thornapple-landscape-coinc in new tab" at bounding box center [767, 380] width 8 height 8
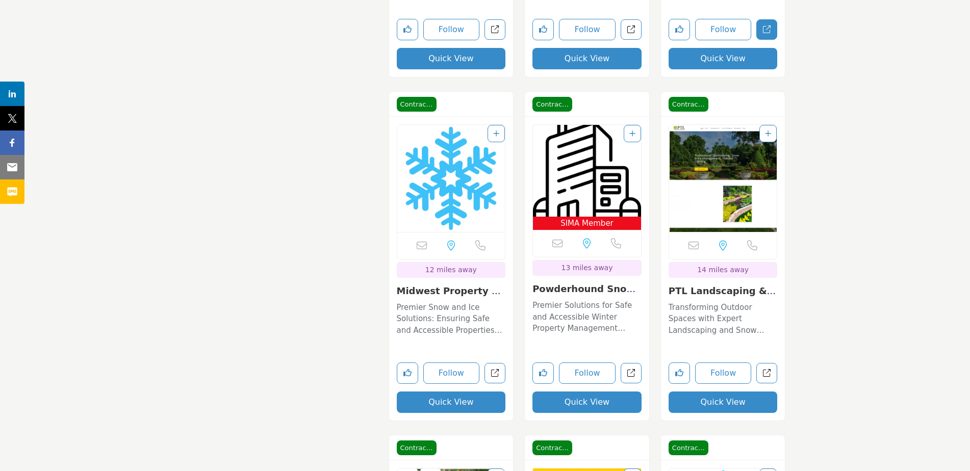
scroll to position [1632, 0]
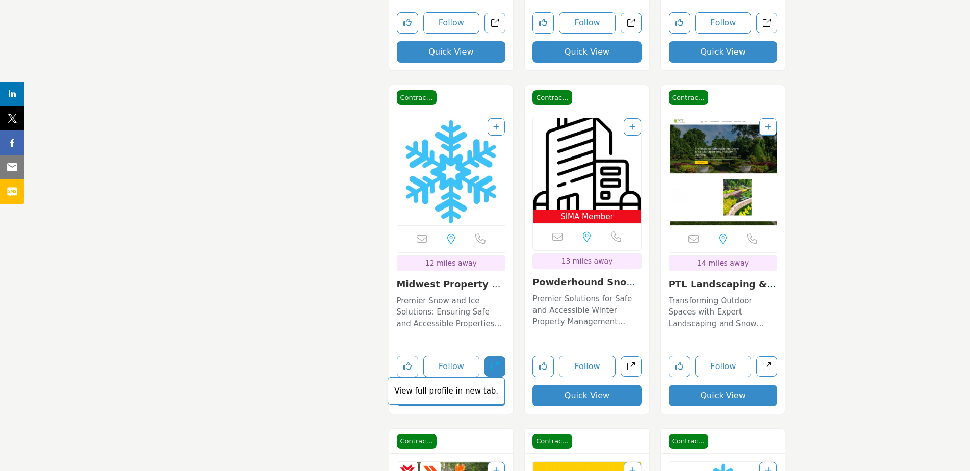
click at [497, 363] on icon "Open midwest-property-services-inc in new tab" at bounding box center [495, 367] width 8 height 8
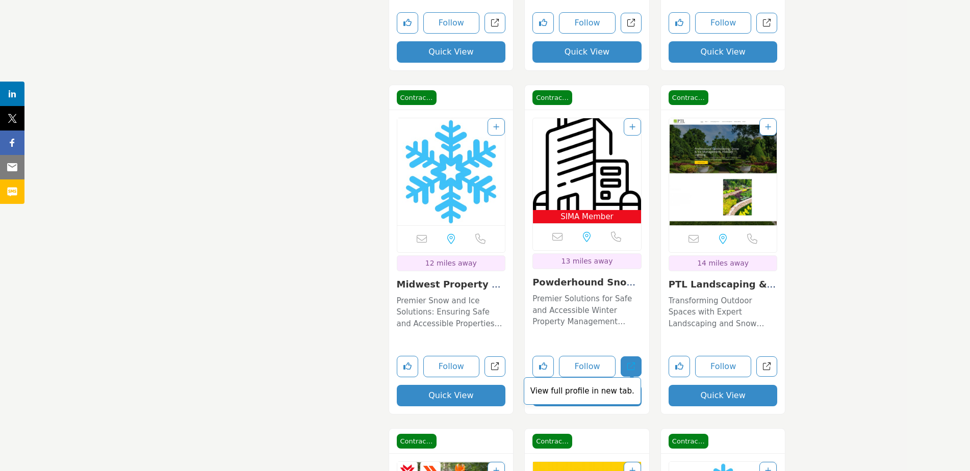
click at [637, 357] on link "View full profile in new tab." at bounding box center [631, 367] width 21 height 21
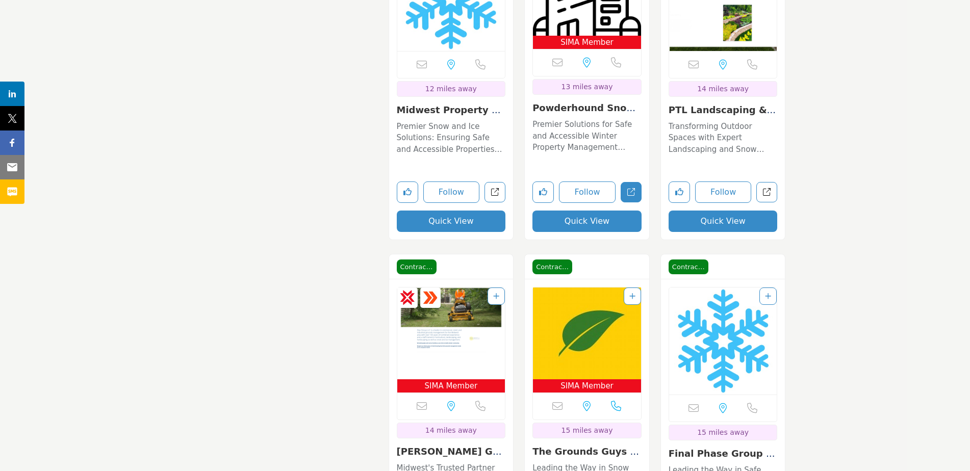
scroll to position [1785, 0]
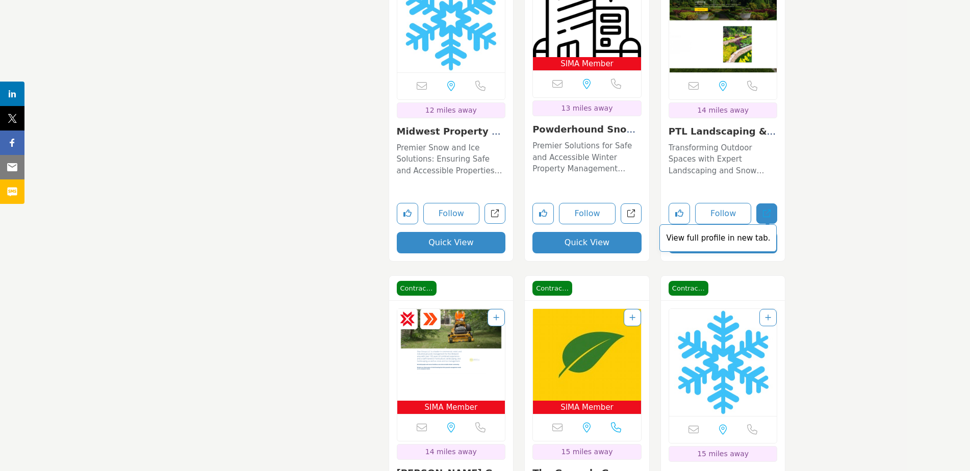
click at [772, 204] on link "View full profile in new tab." at bounding box center [766, 214] width 21 height 21
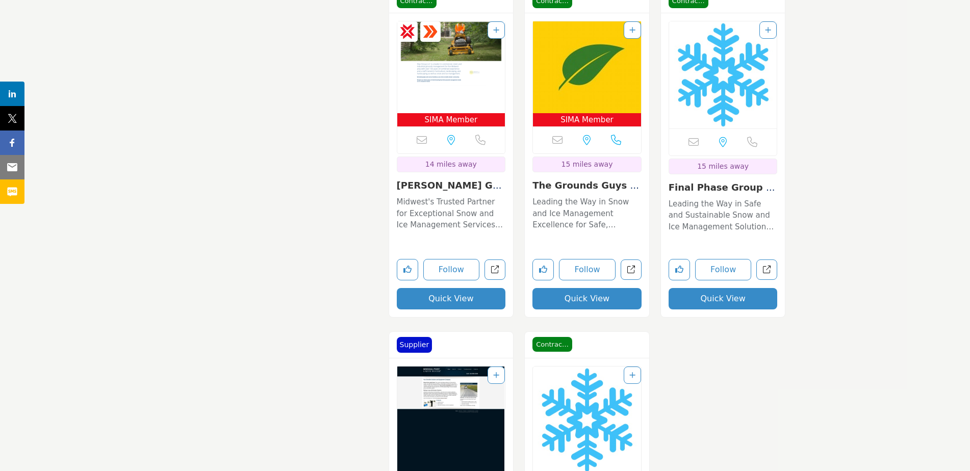
scroll to position [2091, 0]
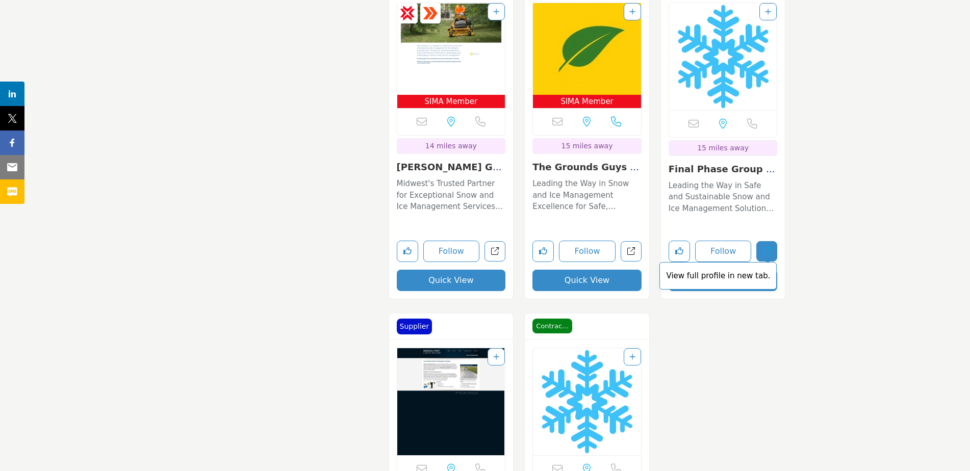
click at [769, 247] on icon "Open final-phase-group-inc in new tab" at bounding box center [767, 251] width 8 height 8
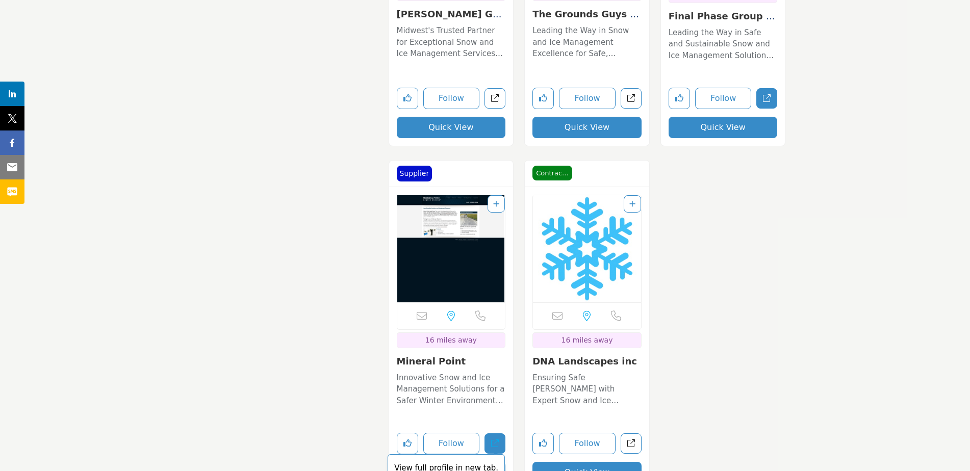
scroll to position [2295, 0]
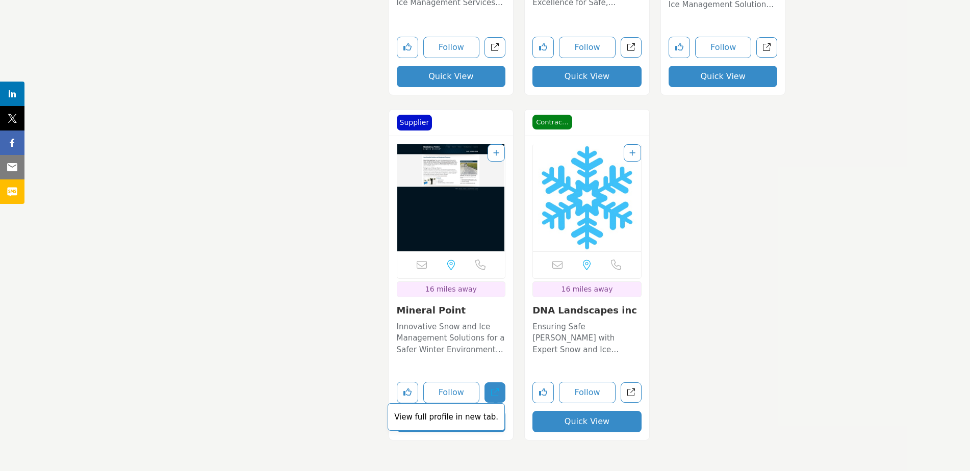
click at [490, 383] on link "View full profile in new tab." at bounding box center [495, 393] width 21 height 21
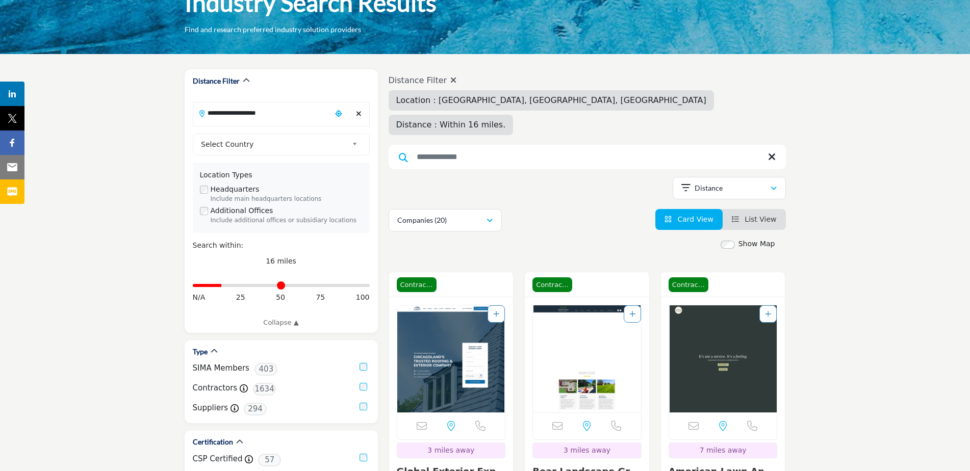
scroll to position [0, 0]
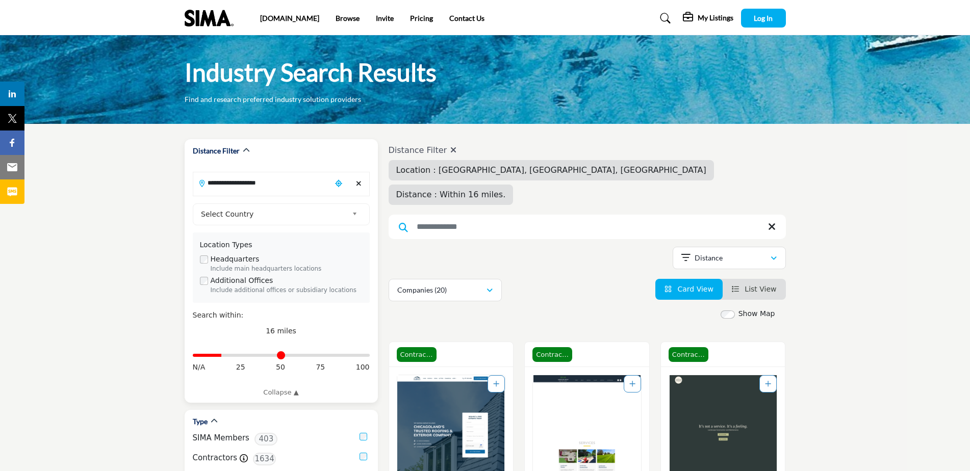
click at [220, 183] on input "**********" at bounding box center [262, 183] width 138 height 20
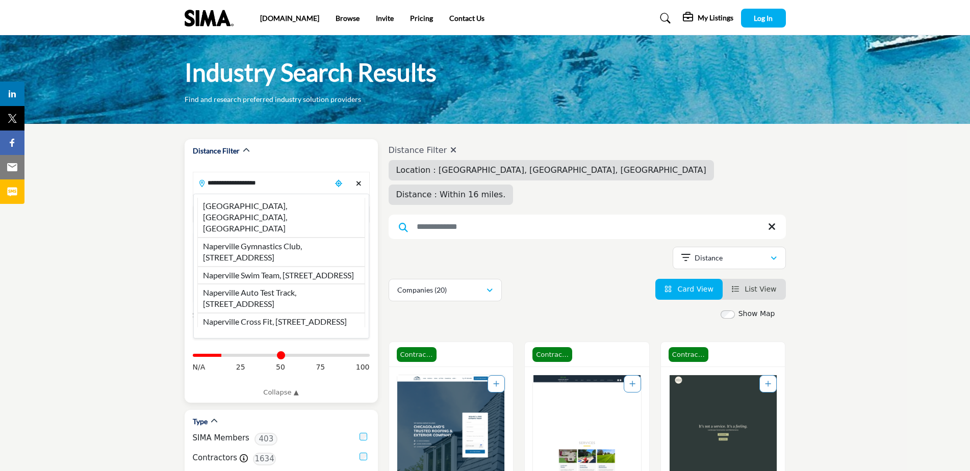
click at [220, 183] on input "**********" at bounding box center [262, 183] width 138 height 20
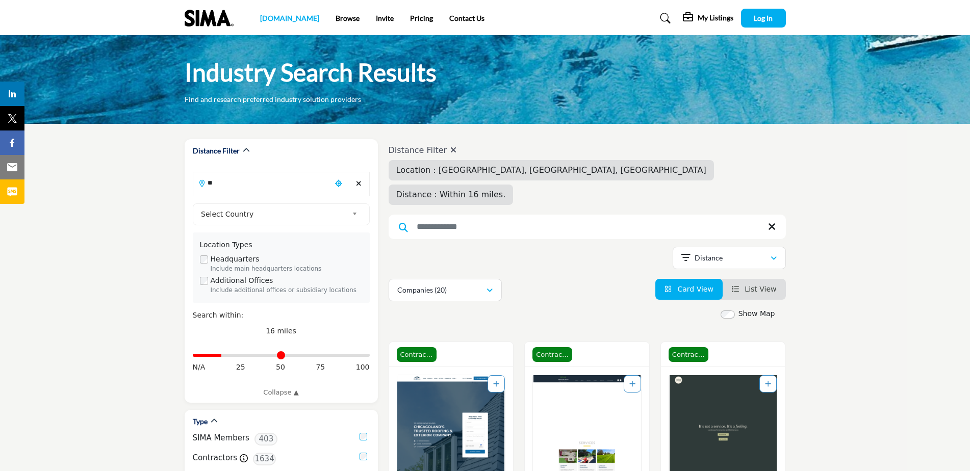
type input "*"
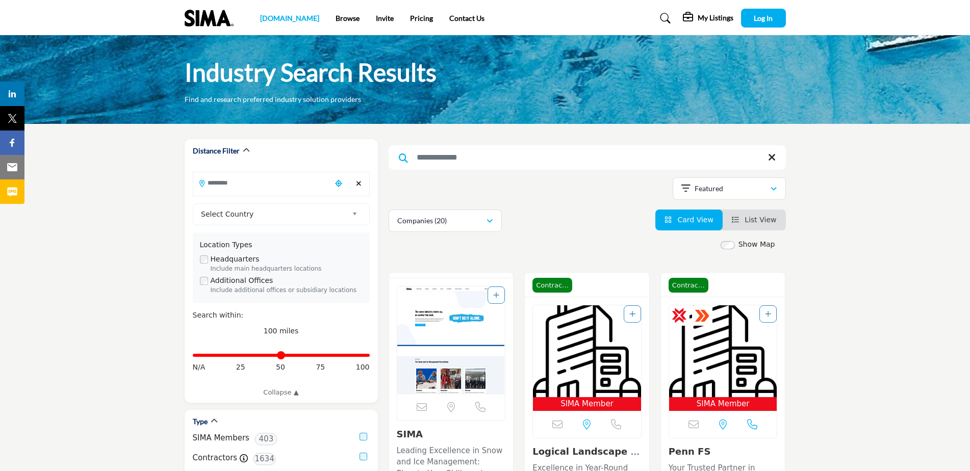
type input "***"
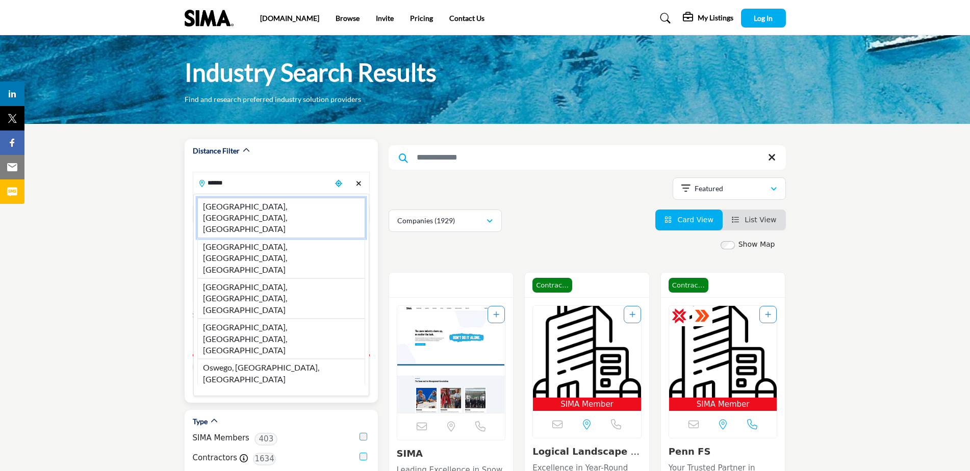
click at [250, 209] on li "Oswego, IL, USA" at bounding box center [281, 218] width 168 height 40
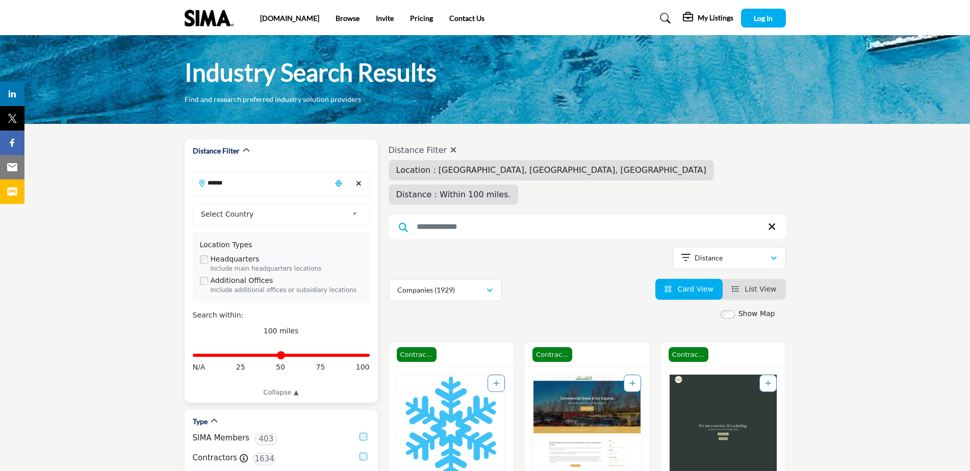
type input "**********"
drag, startPoint x: 365, startPoint y: 358, endPoint x: 222, endPoint y: 362, distance: 143.4
type input "**"
click at [222, 357] on input "Distance in miles" at bounding box center [281, 356] width 177 height 2
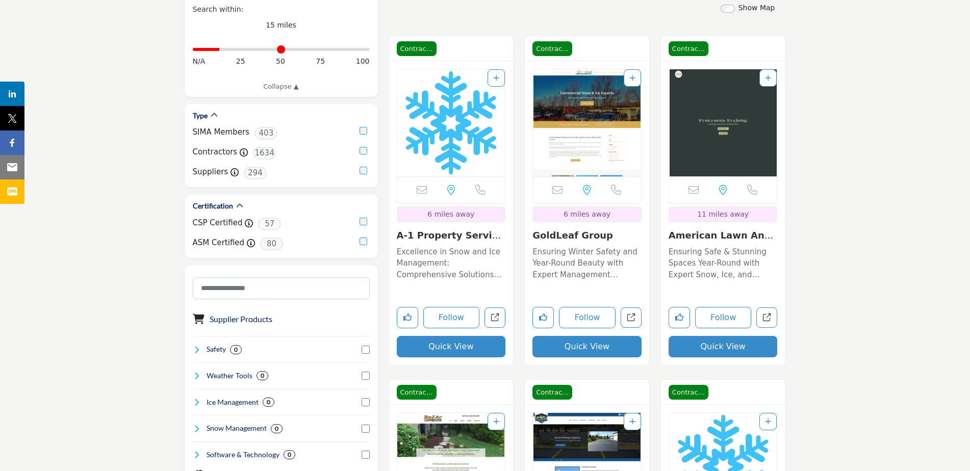
scroll to position [357, 0]
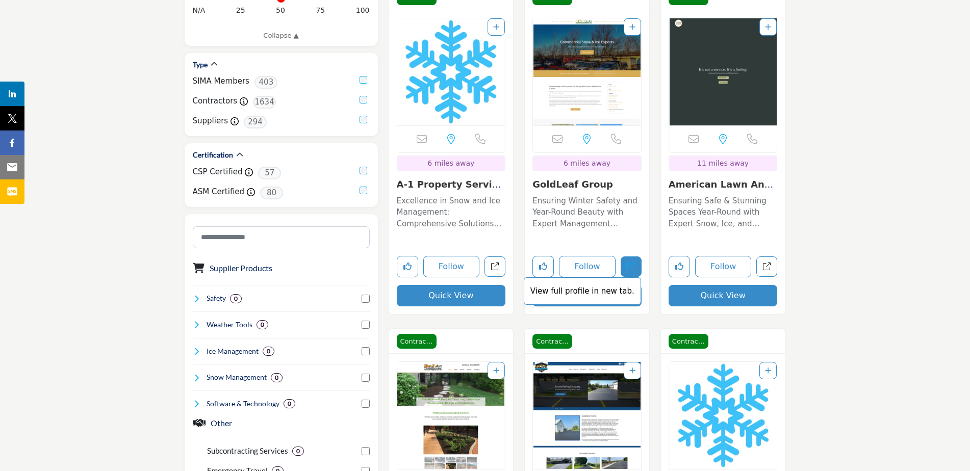
click at [634, 263] on icon "Open goldleaf-group in new tab" at bounding box center [631, 267] width 8 height 8
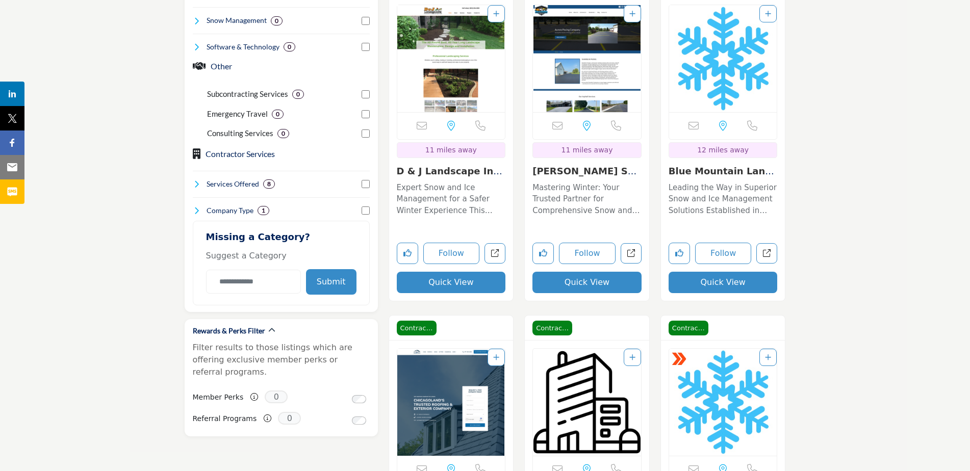
scroll to position [663, 0]
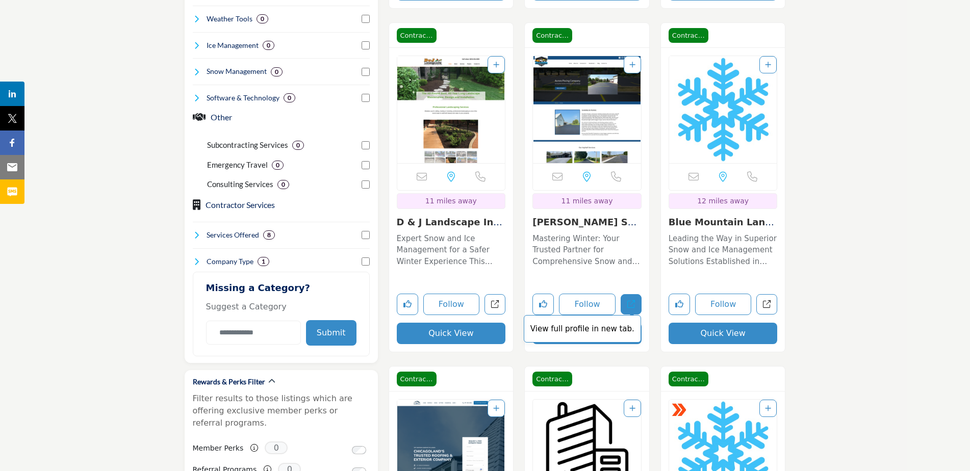
click at [637, 294] on link "View full profile in new tab." at bounding box center [631, 304] width 21 height 21
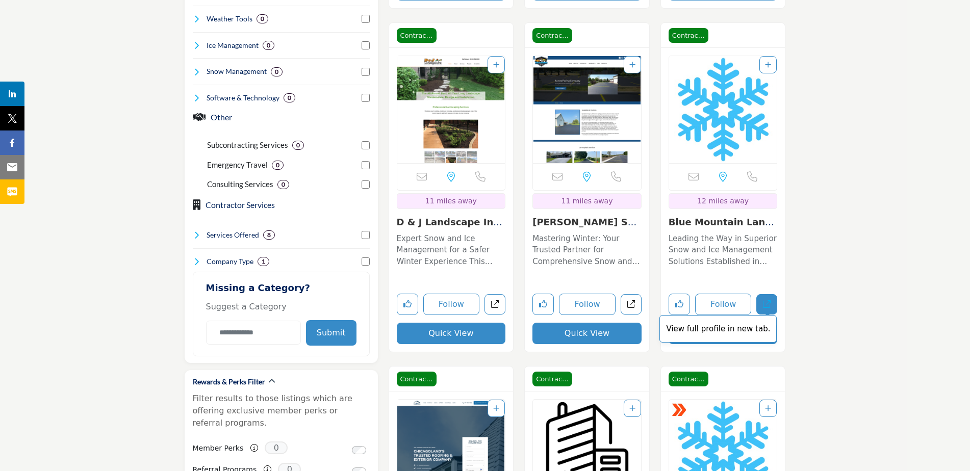
click at [768, 300] on icon "Open blue-mountain-landscaping in new tab" at bounding box center [767, 304] width 8 height 8
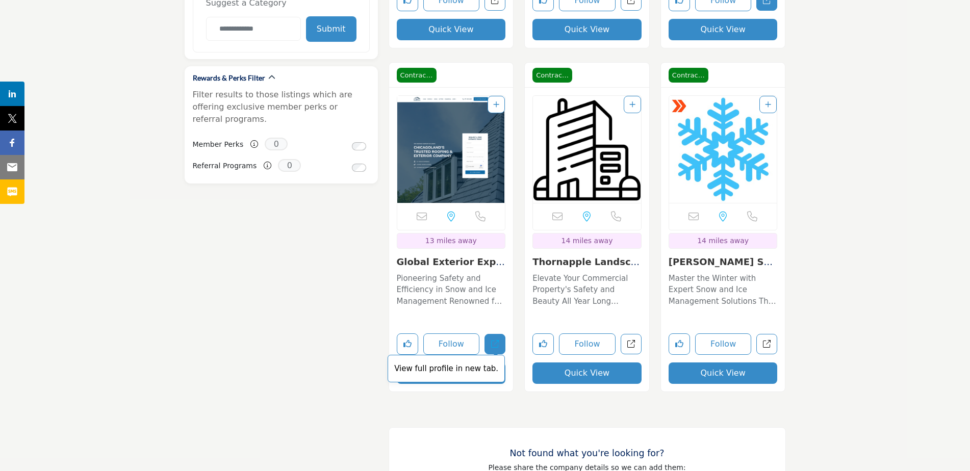
scroll to position [969, 0]
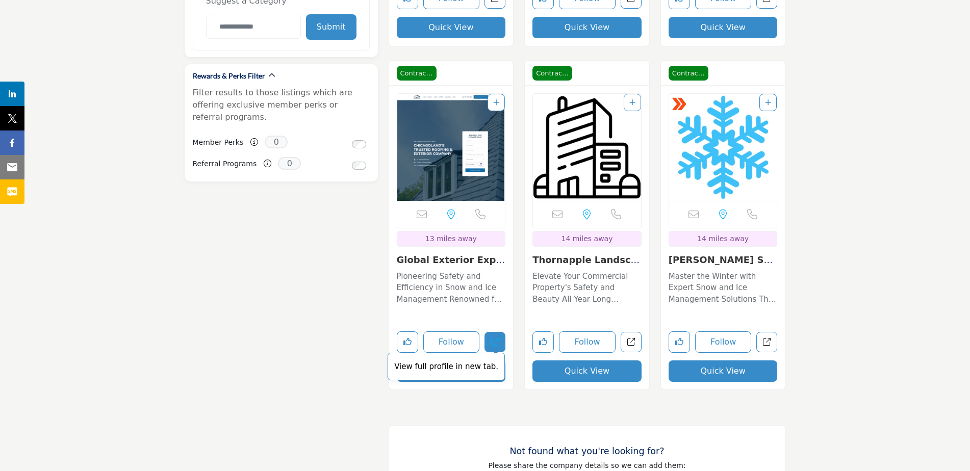
click at [494, 338] on icon "Open global-exterior-experts-llc in new tab" at bounding box center [495, 342] width 8 height 8
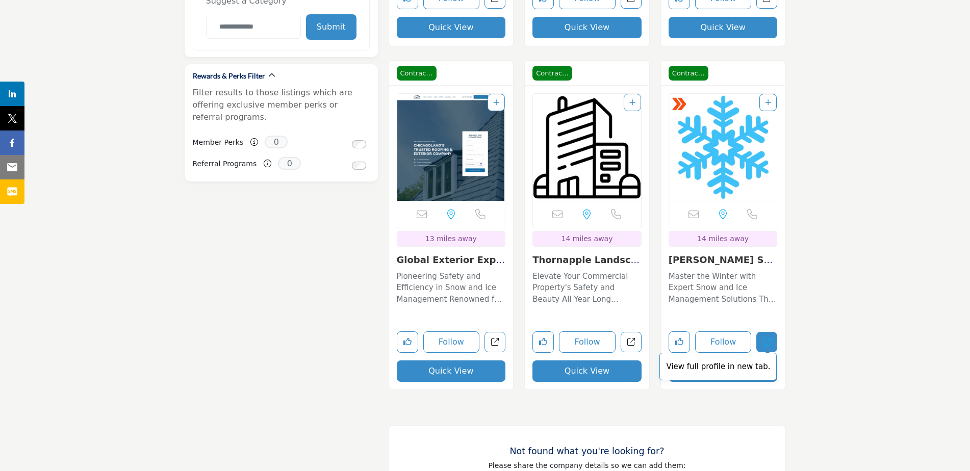
click at [768, 338] on icon "Open debold-services-inc in new tab" at bounding box center [767, 342] width 8 height 8
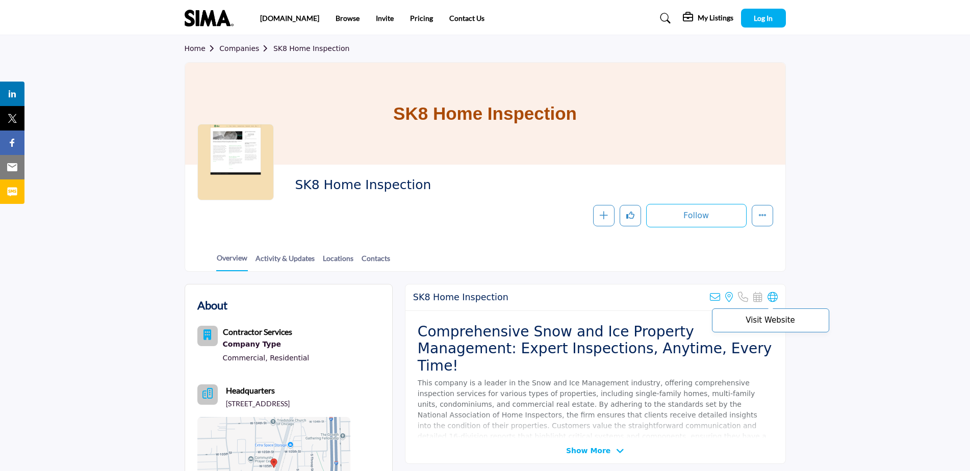
click at [773, 297] on icon at bounding box center [773, 297] width 10 height 10
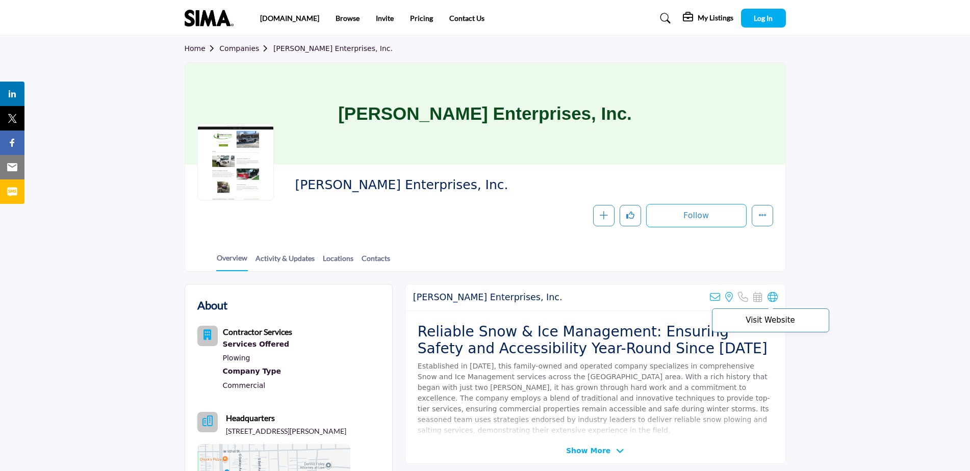
click at [772, 297] on icon at bounding box center [773, 297] width 10 height 10
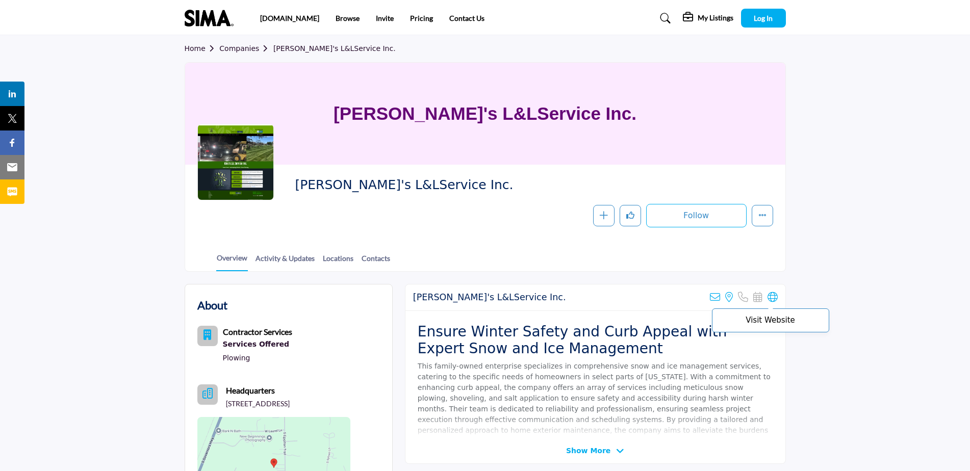
click at [771, 297] on icon at bounding box center [773, 297] width 10 height 10
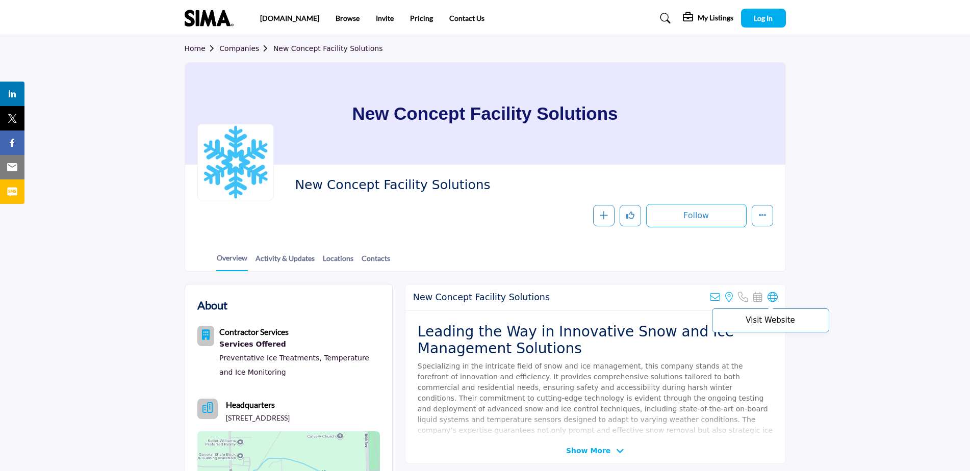
click at [774, 296] on icon at bounding box center [773, 297] width 10 height 10
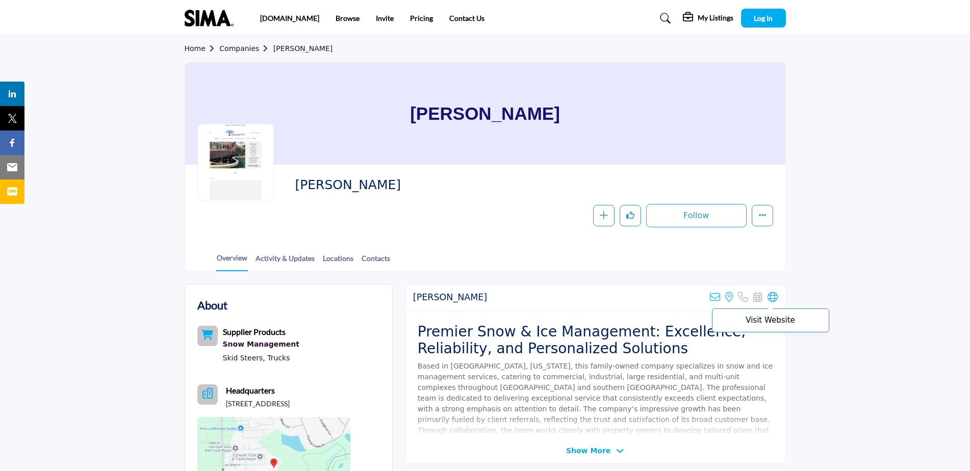
click at [771, 295] on icon at bounding box center [773, 297] width 10 height 10
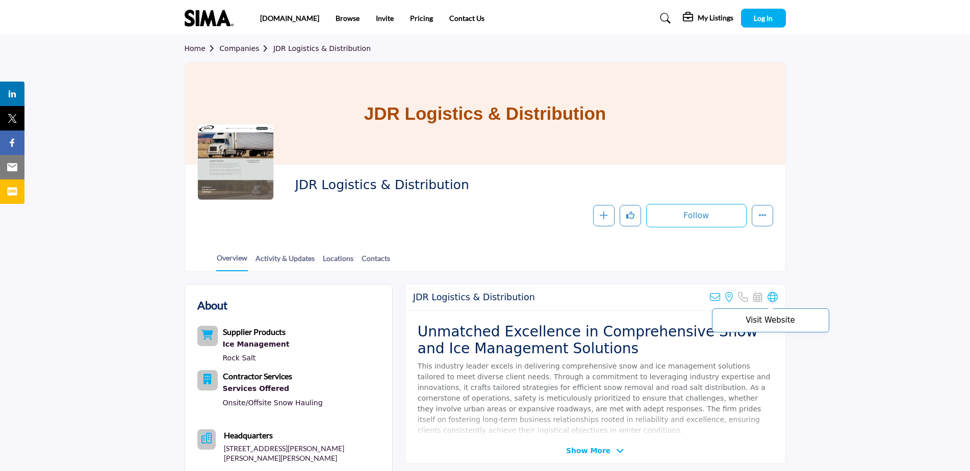
click at [769, 299] on icon at bounding box center [773, 297] width 10 height 10
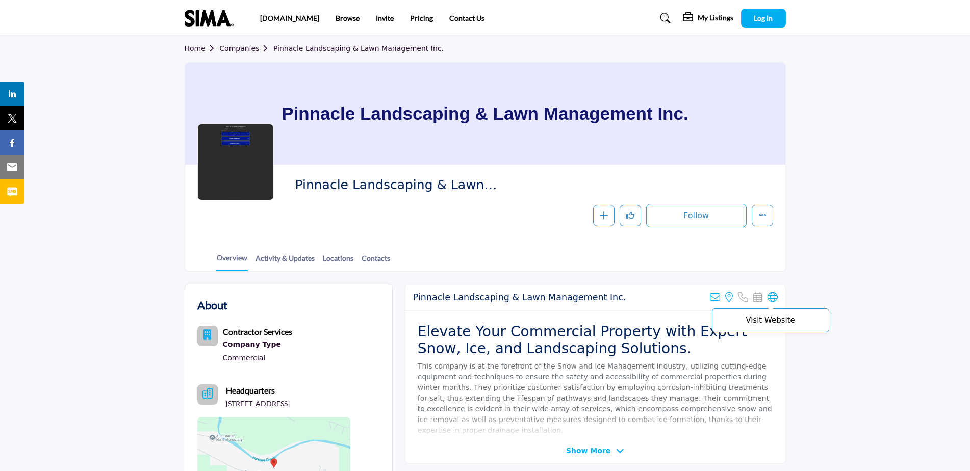
click at [772, 296] on icon at bounding box center [773, 297] width 10 height 10
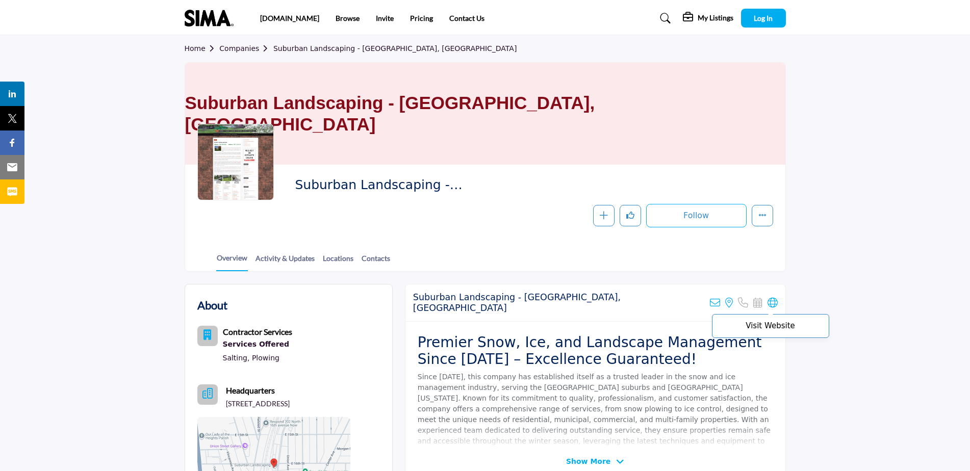
click at [774, 298] on icon at bounding box center [773, 303] width 10 height 10
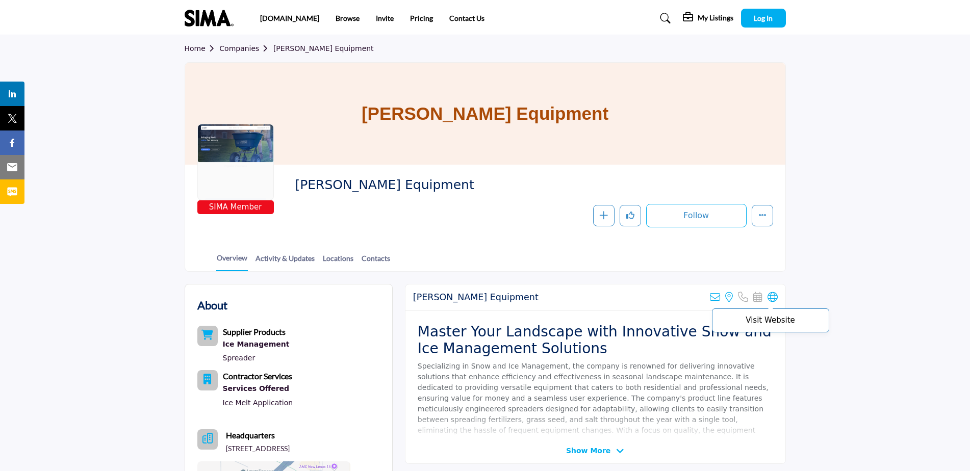
click at [769, 299] on icon at bounding box center [773, 297] width 10 height 10
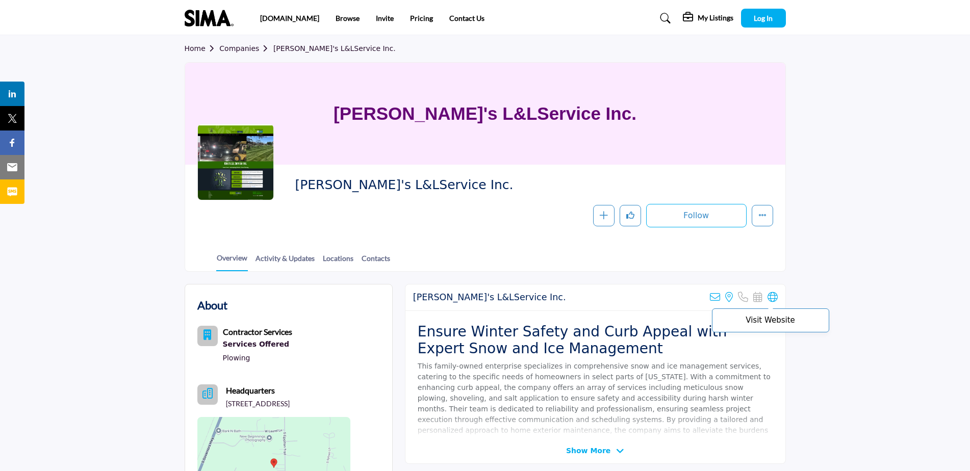
click at [772, 297] on icon at bounding box center [773, 297] width 10 height 10
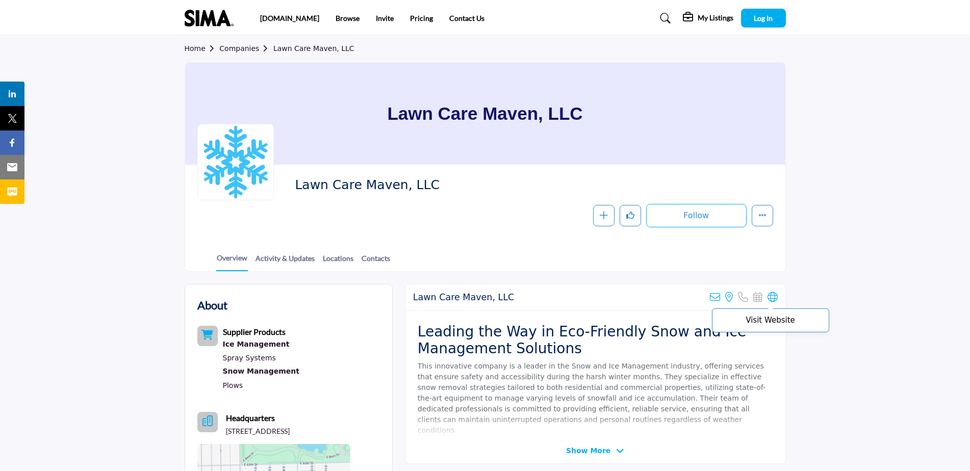
click at [772, 298] on icon at bounding box center [773, 297] width 10 height 10
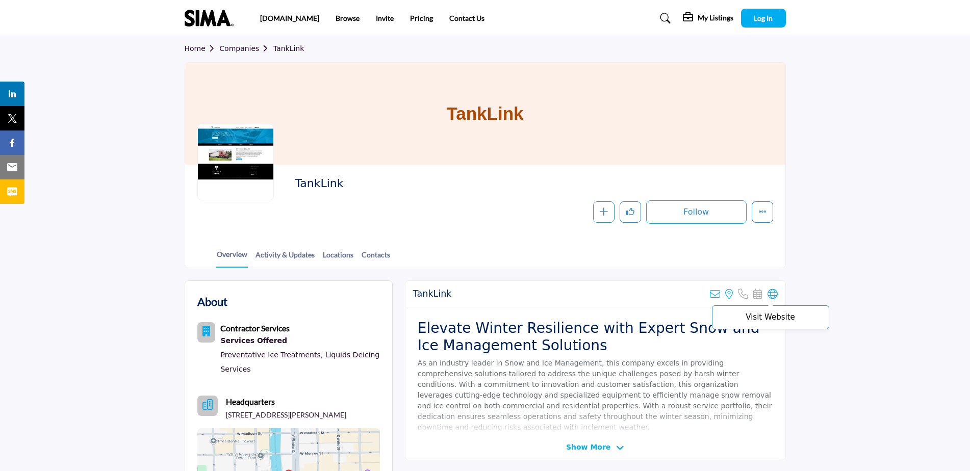
click at [773, 296] on icon at bounding box center [773, 294] width 10 height 10
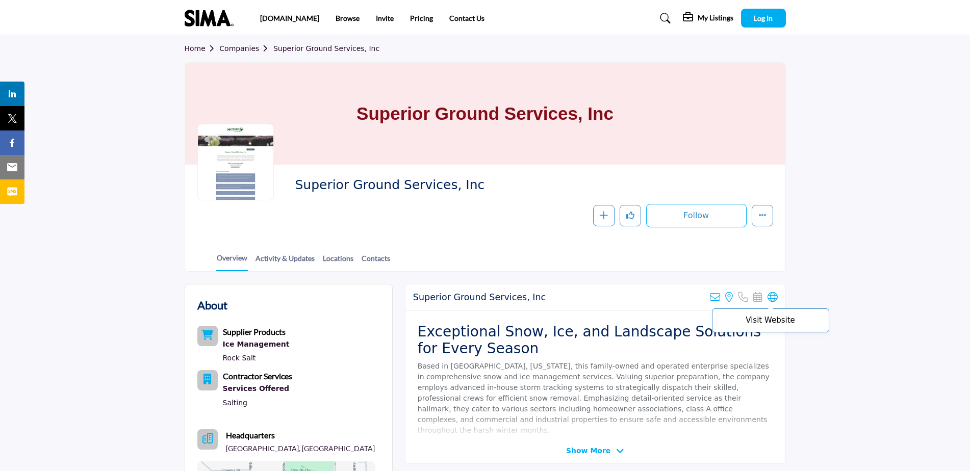
click at [771, 297] on icon at bounding box center [773, 297] width 10 height 10
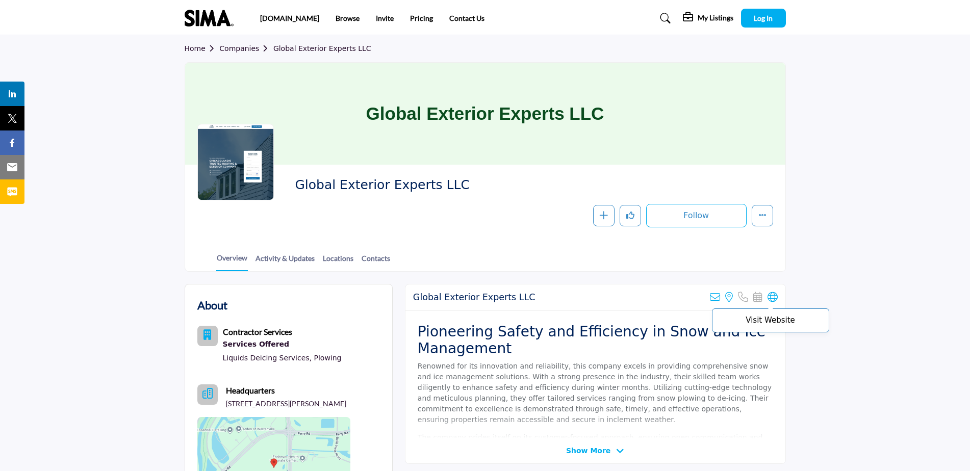
click at [773, 299] on icon at bounding box center [773, 297] width 10 height 10
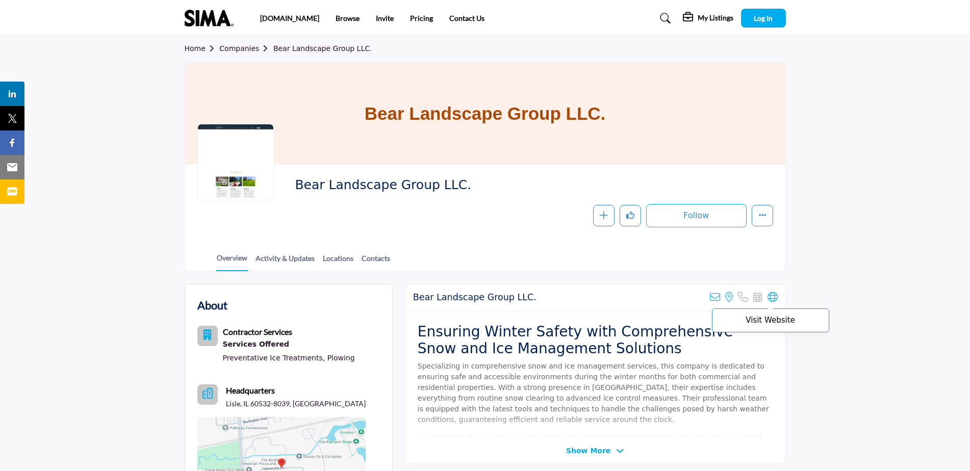
click at [772, 299] on icon at bounding box center [773, 297] width 10 height 10
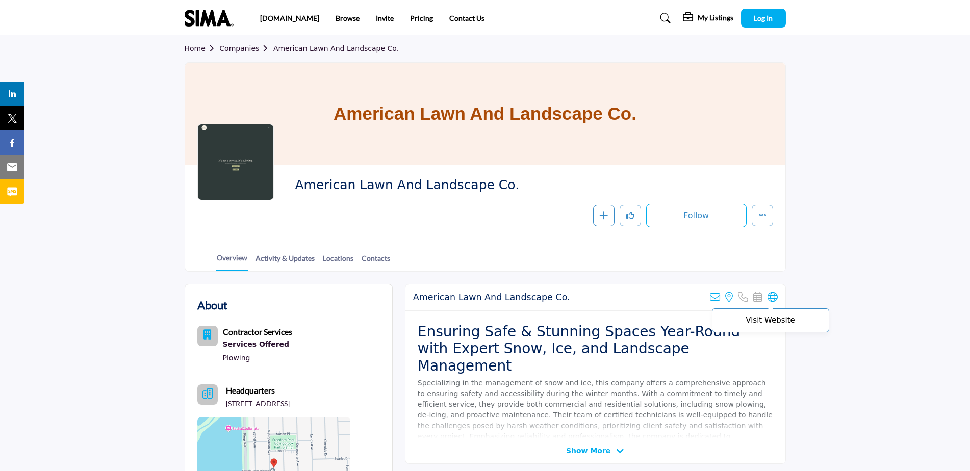
click at [776, 299] on icon at bounding box center [773, 297] width 10 height 10
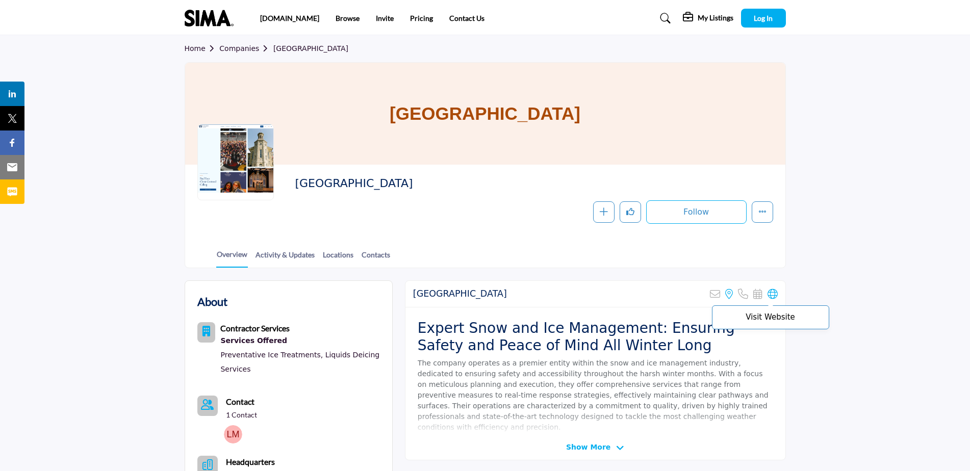
click at [773, 295] on icon at bounding box center [773, 294] width 10 height 10
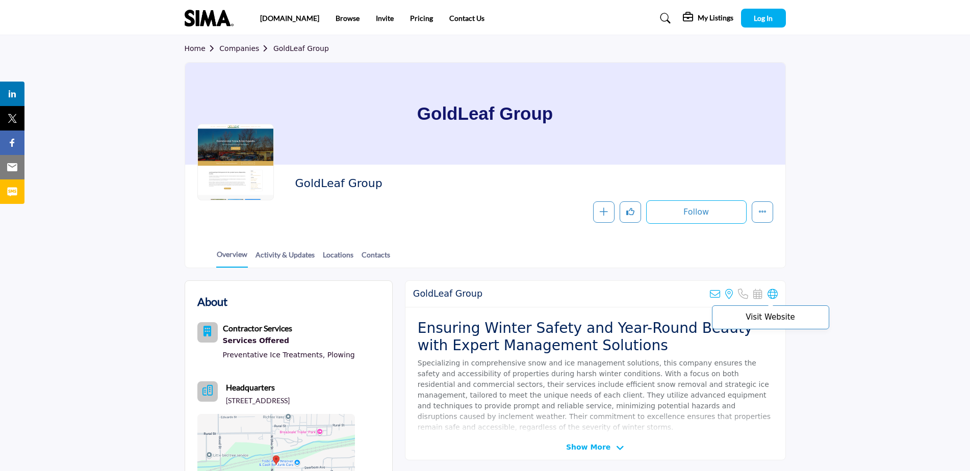
click at [773, 294] on icon at bounding box center [773, 294] width 10 height 10
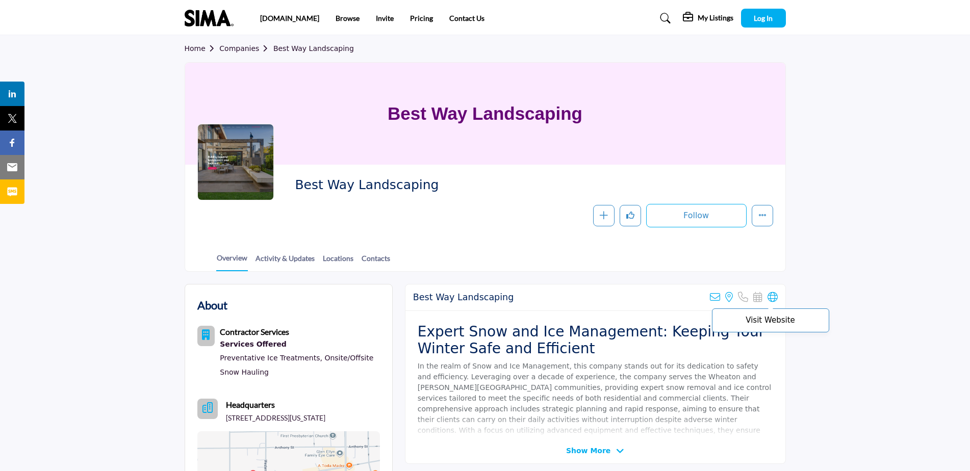
click at [773, 295] on icon at bounding box center [773, 297] width 10 height 10
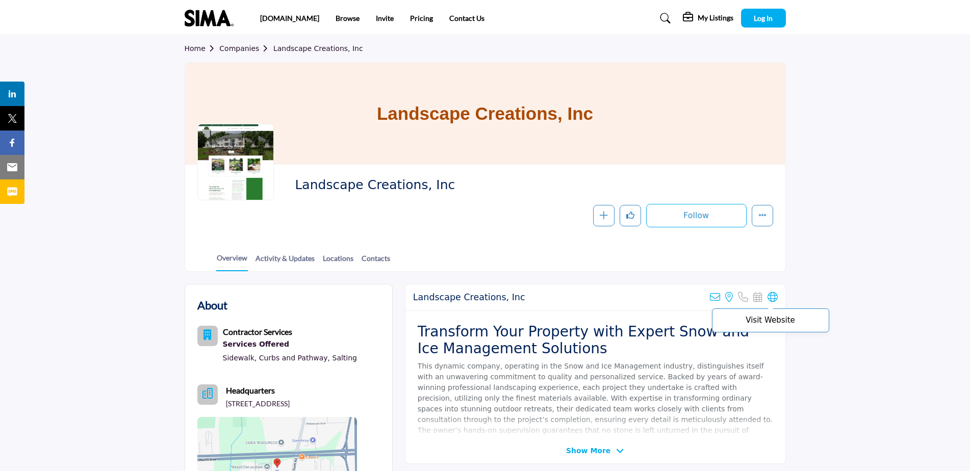
click at [773, 295] on icon at bounding box center [773, 297] width 10 height 10
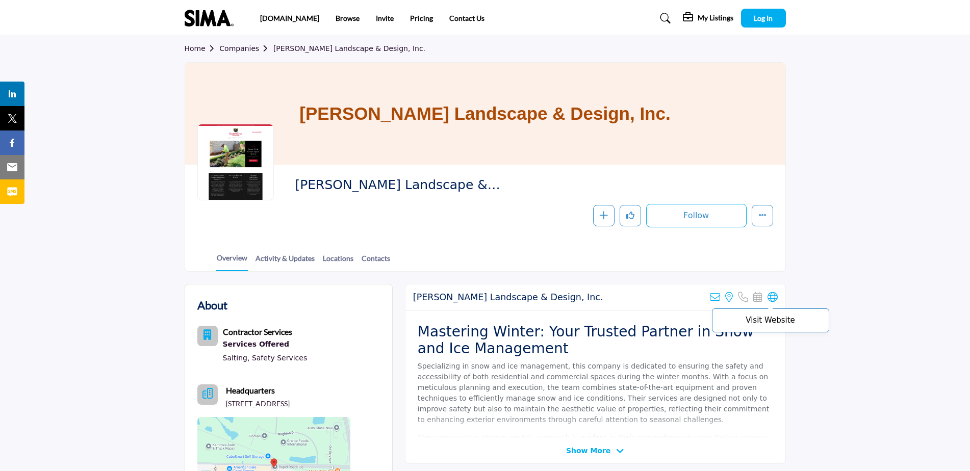
click at [771, 298] on icon at bounding box center [773, 297] width 10 height 10
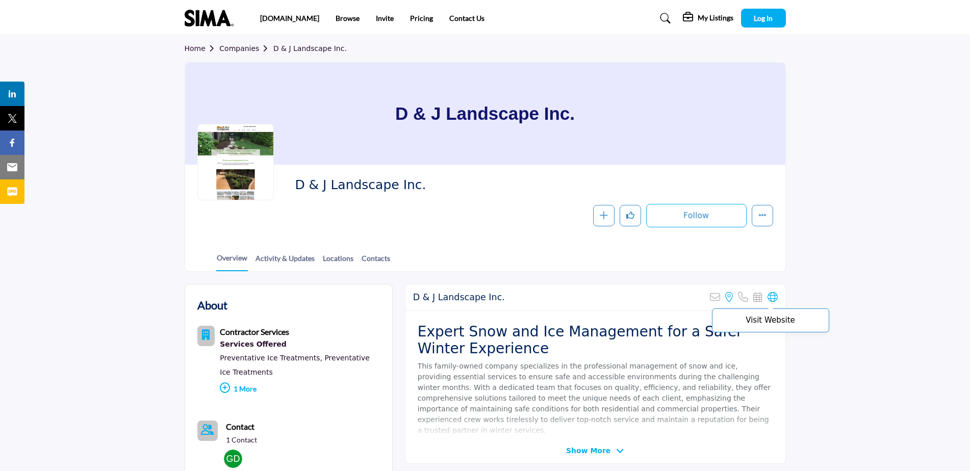
click at [771, 300] on icon at bounding box center [773, 297] width 10 height 10
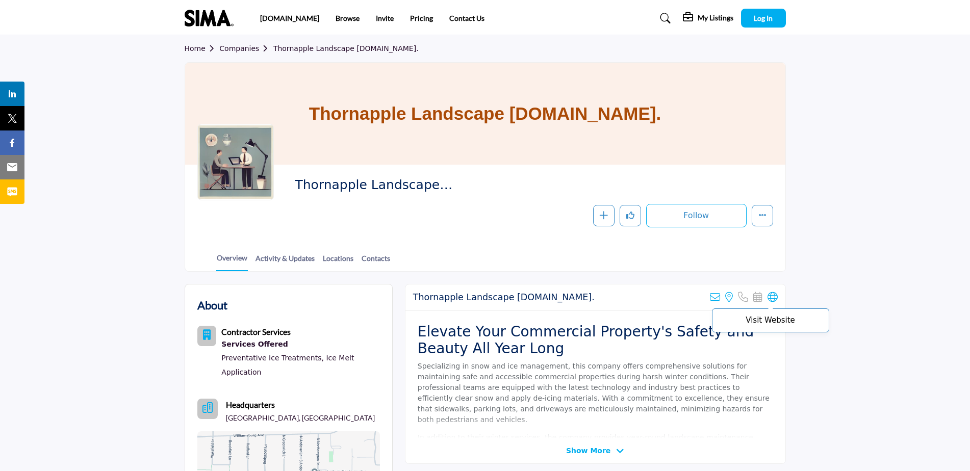
click at [774, 300] on icon at bounding box center [773, 297] width 10 height 10
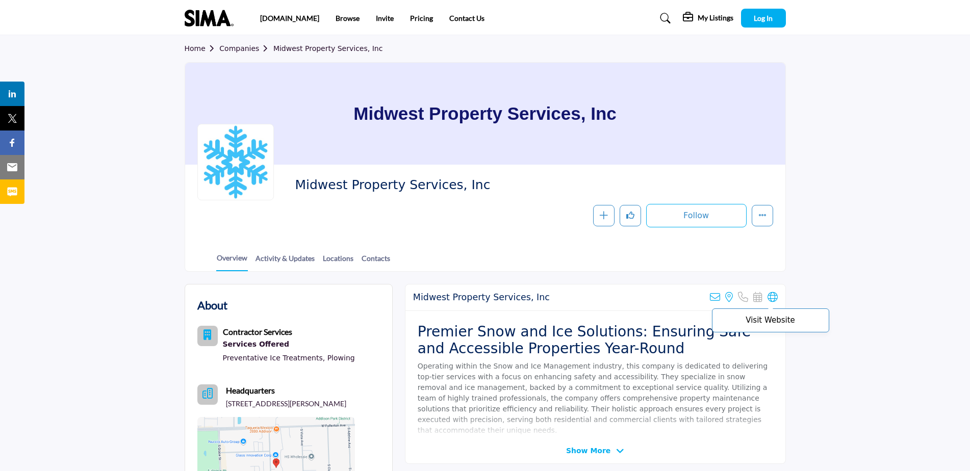
click at [774, 298] on icon at bounding box center [773, 297] width 10 height 10
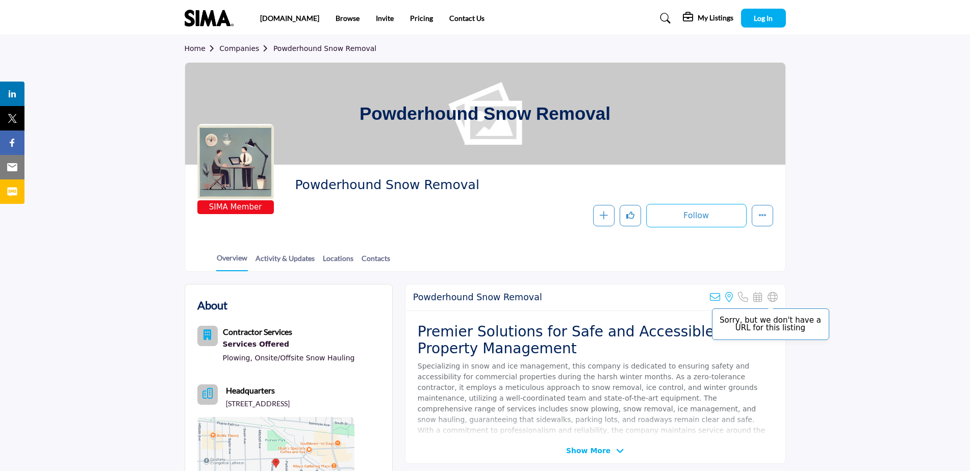
click at [774, 297] on icon at bounding box center [773, 297] width 10 height 10
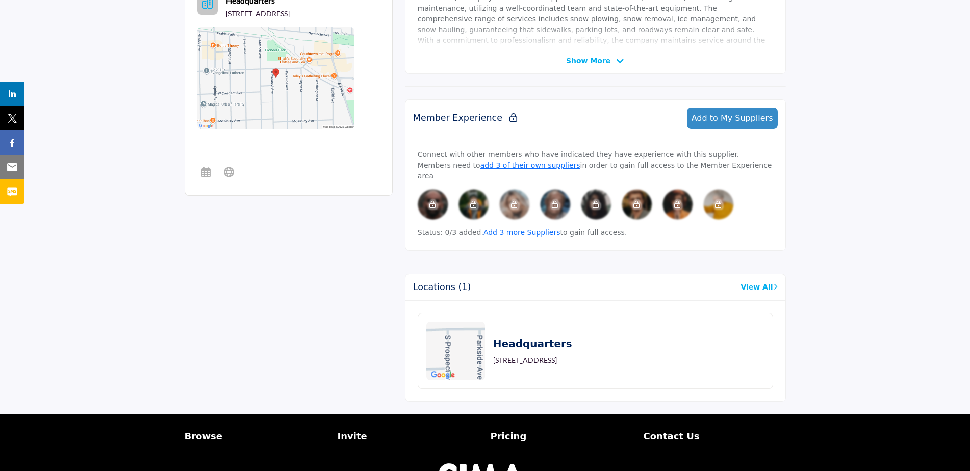
scroll to position [204, 0]
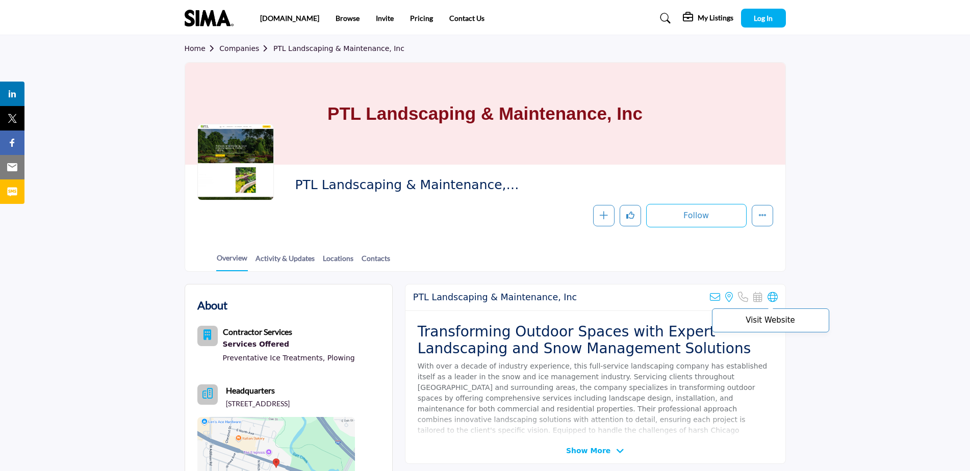
click at [773, 300] on icon at bounding box center [773, 297] width 10 height 10
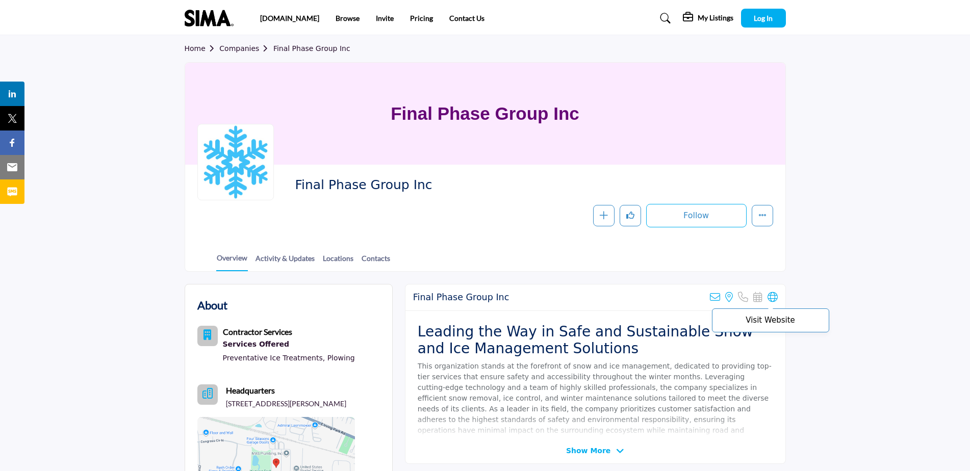
click at [771, 299] on icon at bounding box center [773, 297] width 10 height 10
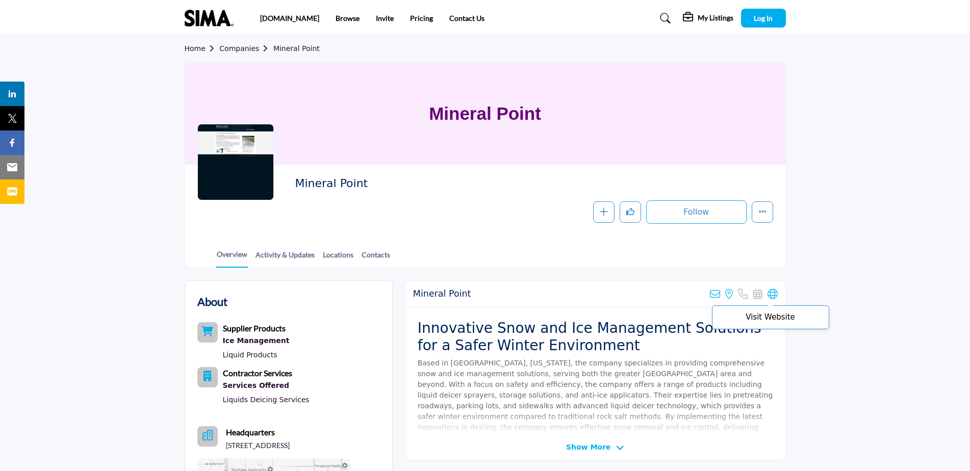
click at [772, 296] on icon at bounding box center [773, 294] width 10 height 10
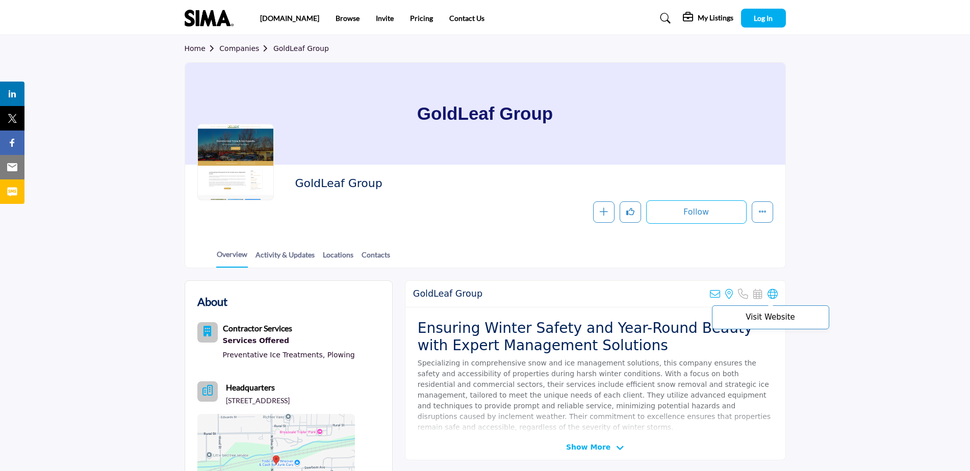
click at [773, 297] on icon at bounding box center [773, 294] width 10 height 10
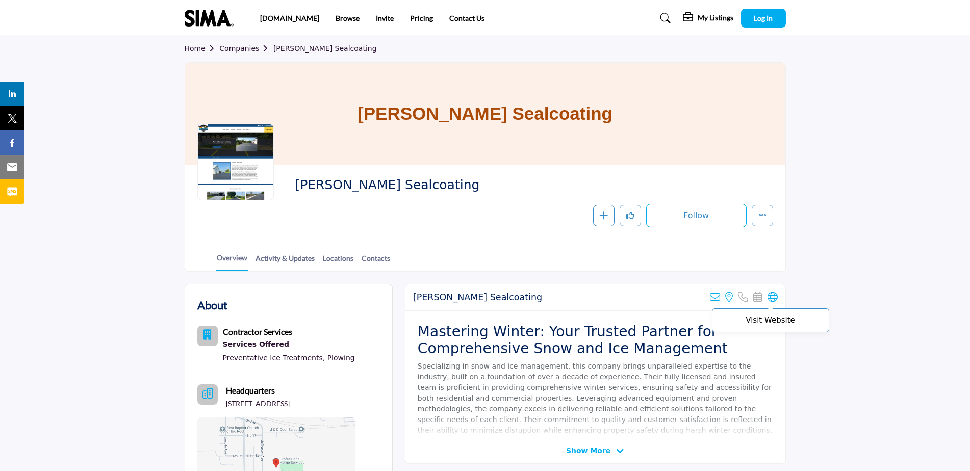
click at [774, 297] on icon at bounding box center [773, 297] width 10 height 10
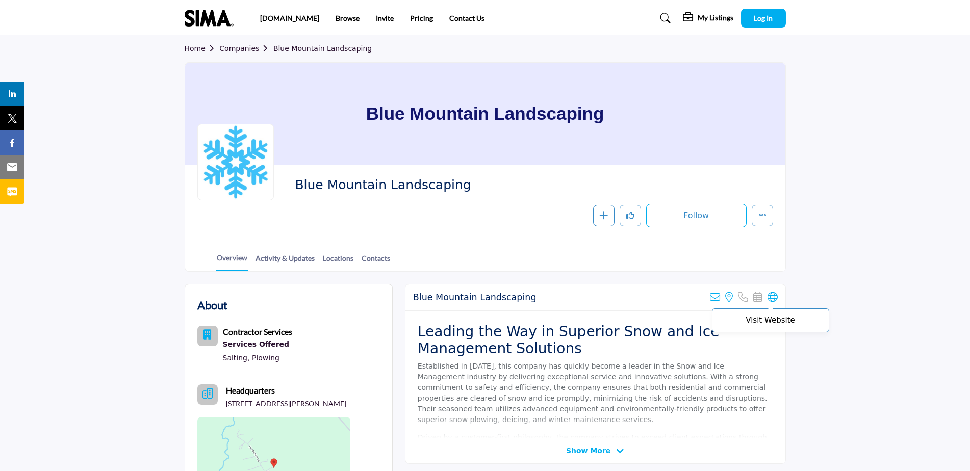
click at [774, 295] on icon at bounding box center [773, 297] width 10 height 10
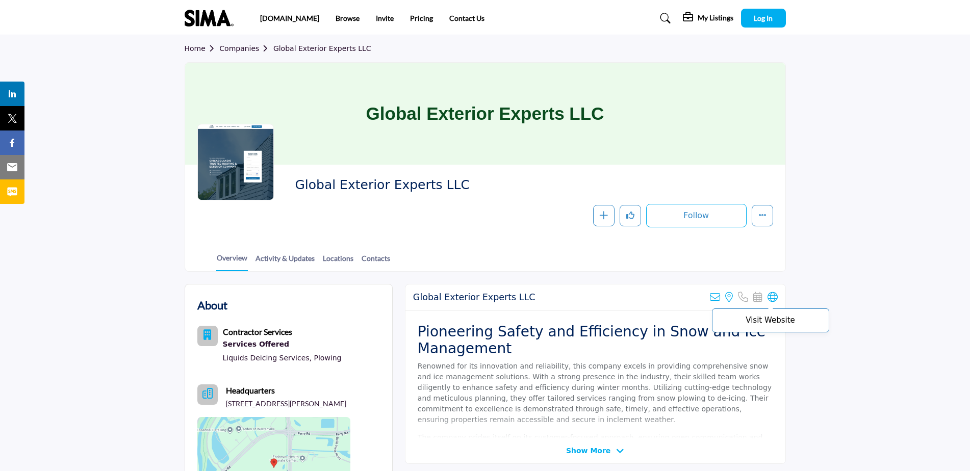
click at [771, 296] on icon at bounding box center [773, 297] width 10 height 10
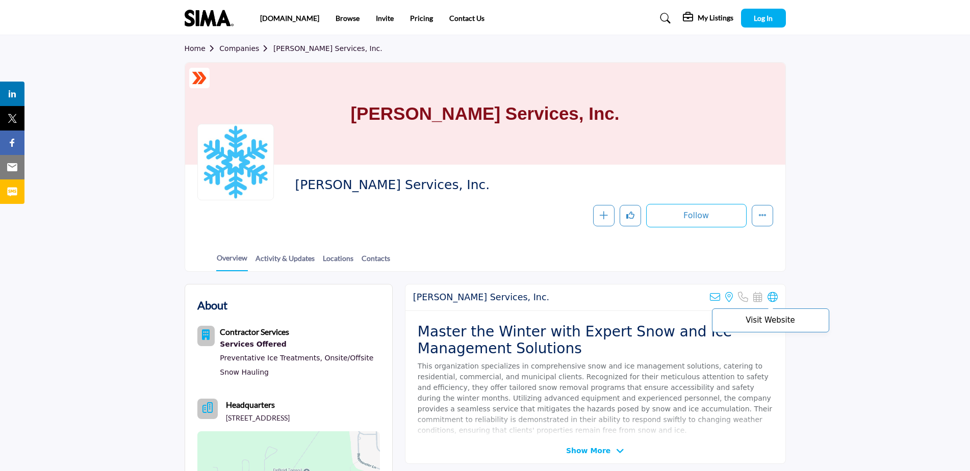
click at [773, 299] on icon at bounding box center [773, 297] width 10 height 10
